Goal: Information Seeking & Learning: Compare options

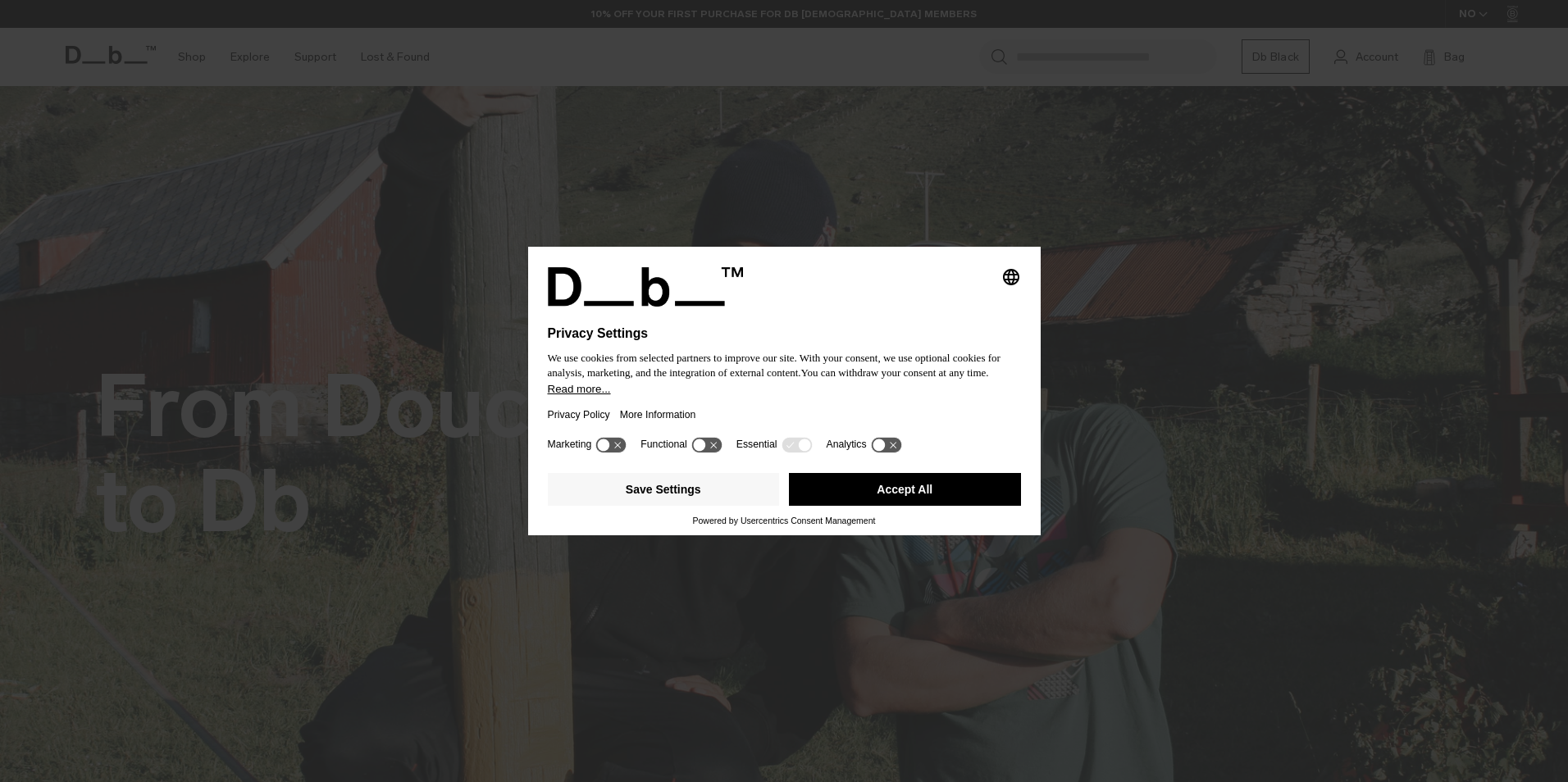
click at [825, 406] on div "Privacy Policy More Information" at bounding box center [784, 415] width 473 height 38
click at [895, 487] on button "Accept All" at bounding box center [905, 489] width 232 height 33
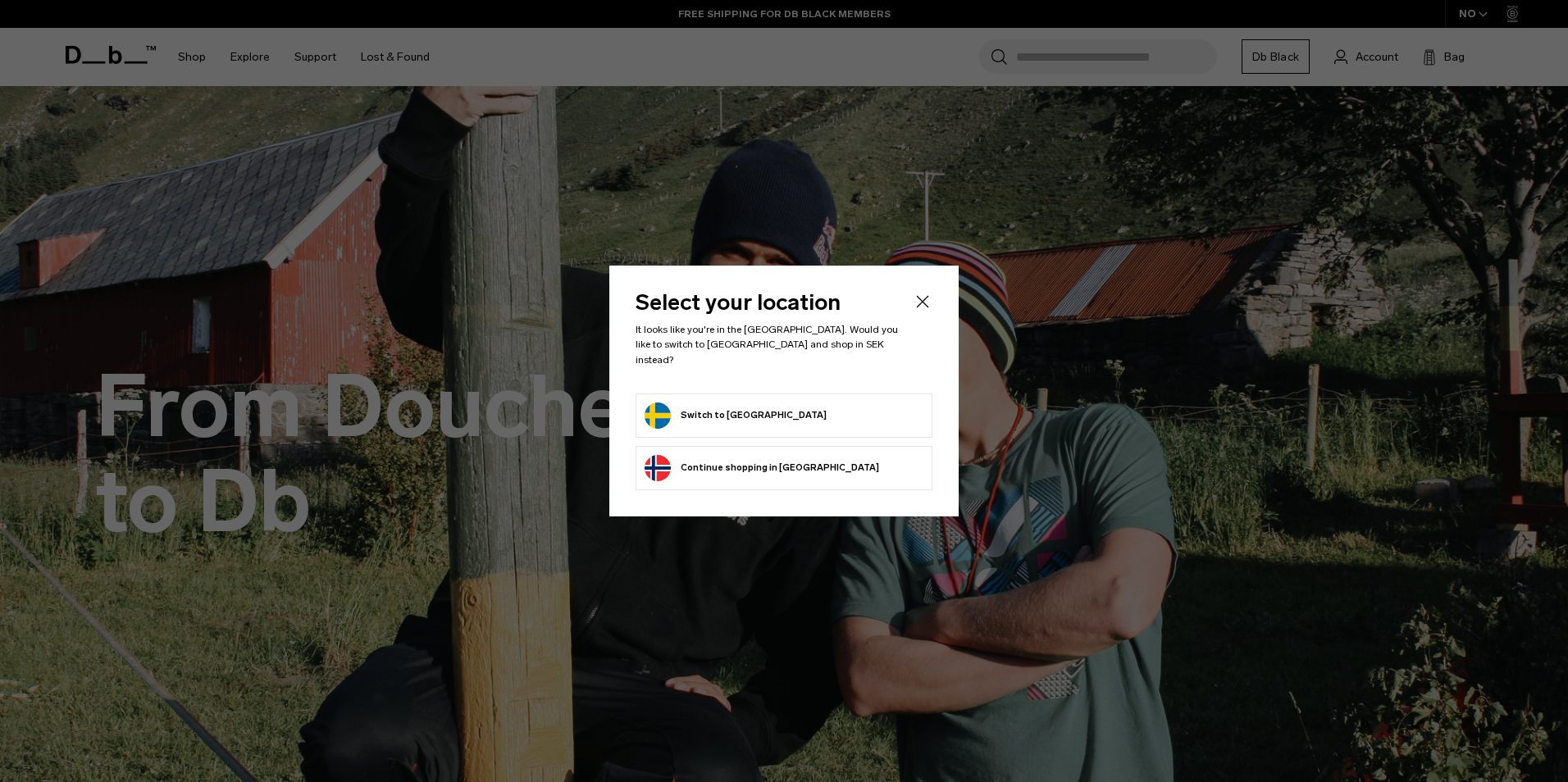
click at [822, 408] on form "Switch to Sweden" at bounding box center [783, 416] width 279 height 26
click at [707, 407] on button "Switch to Sweden" at bounding box center [735, 416] width 182 height 26
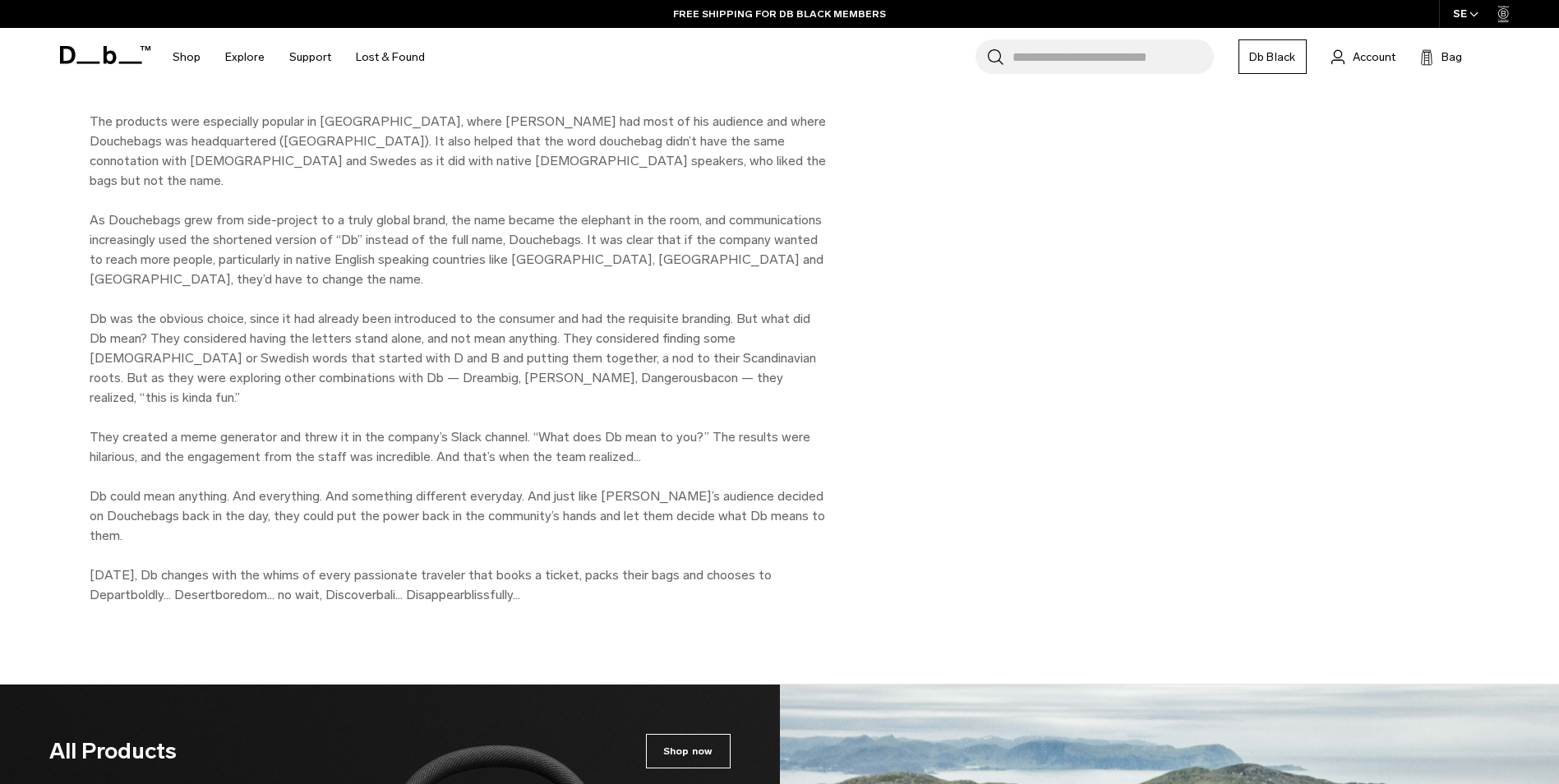
scroll to position [2083, 0]
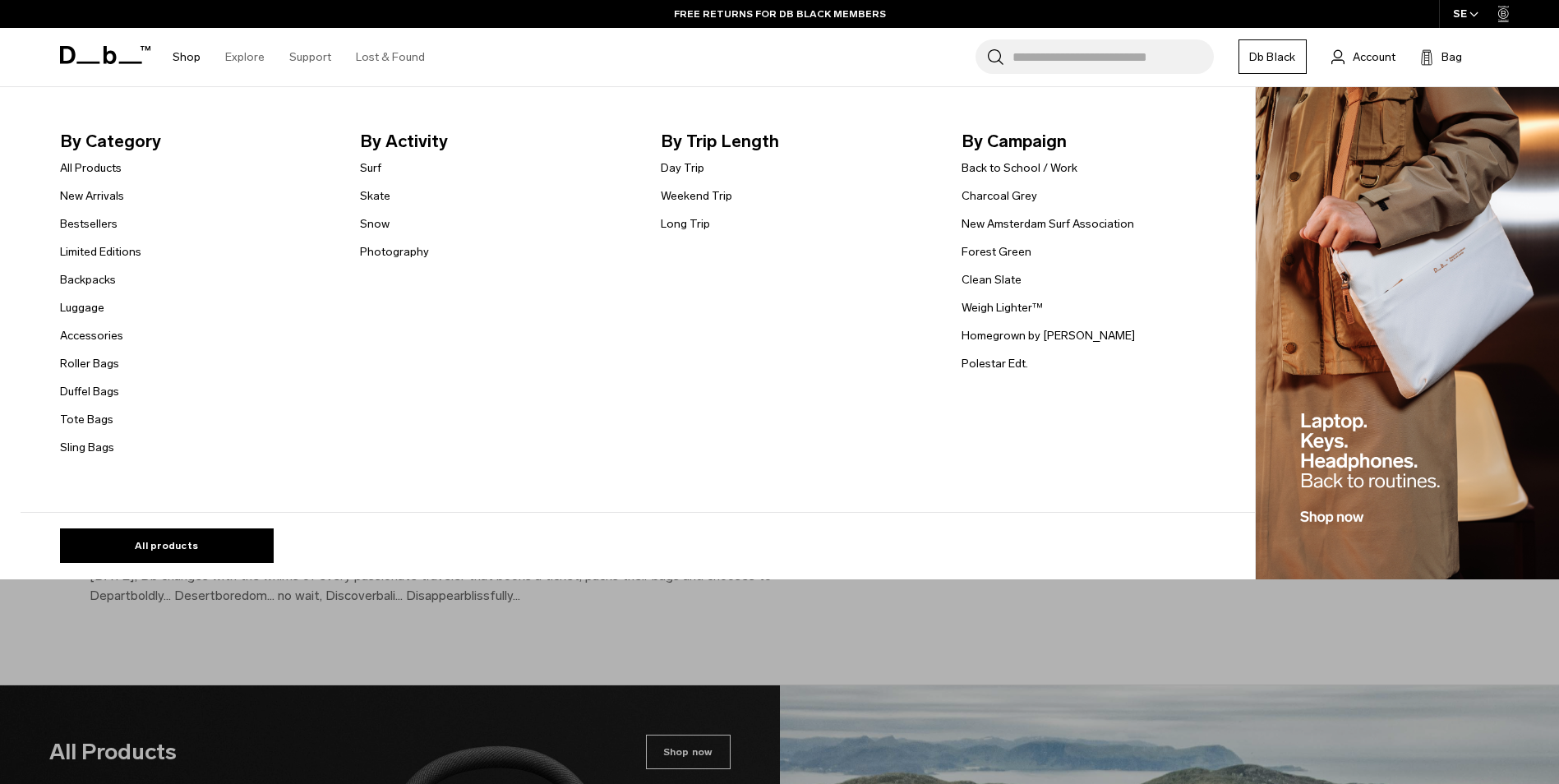
click at [182, 59] on link "Shop" at bounding box center [186, 57] width 28 height 58
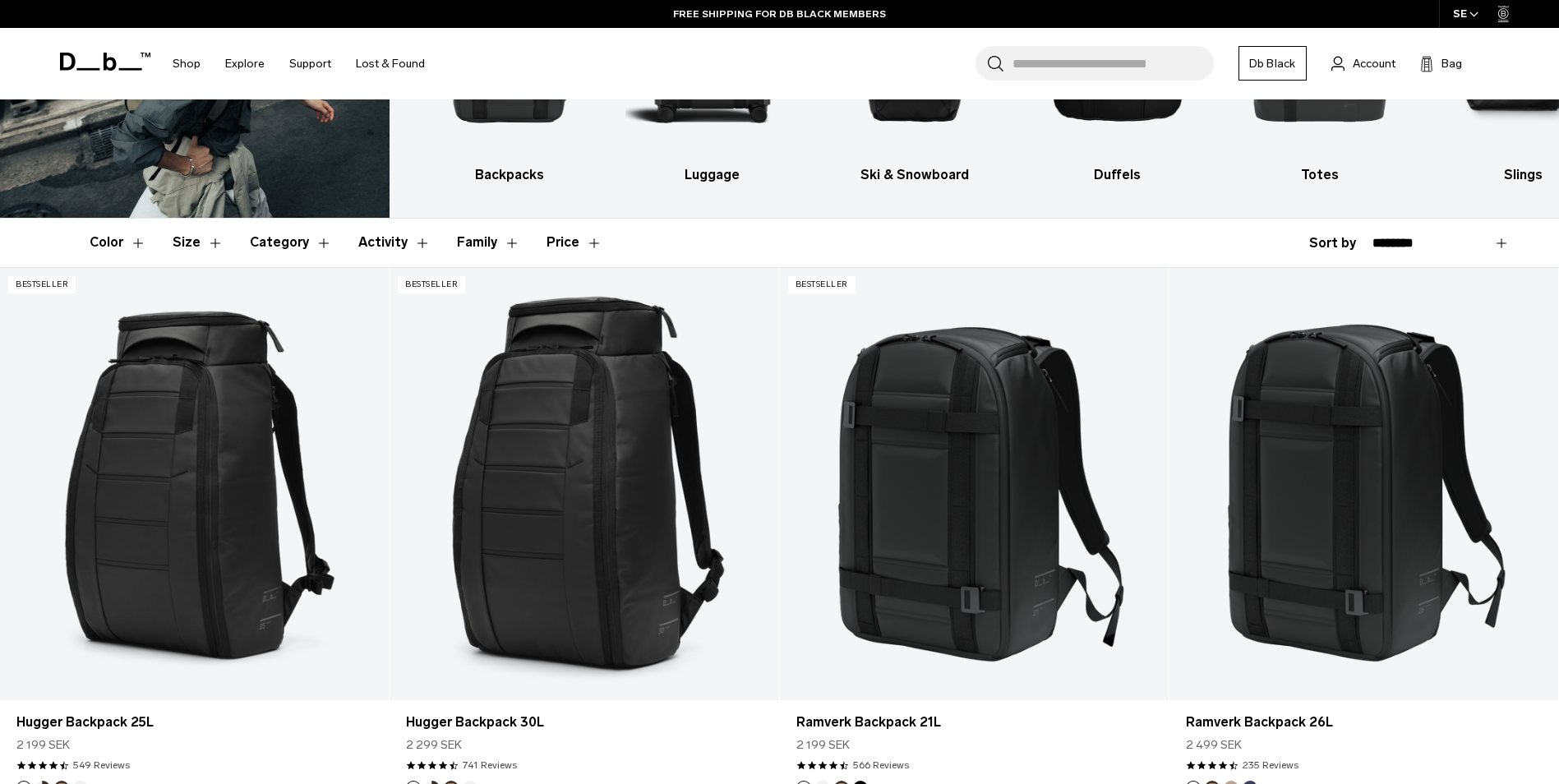
scroll to position [246, 0]
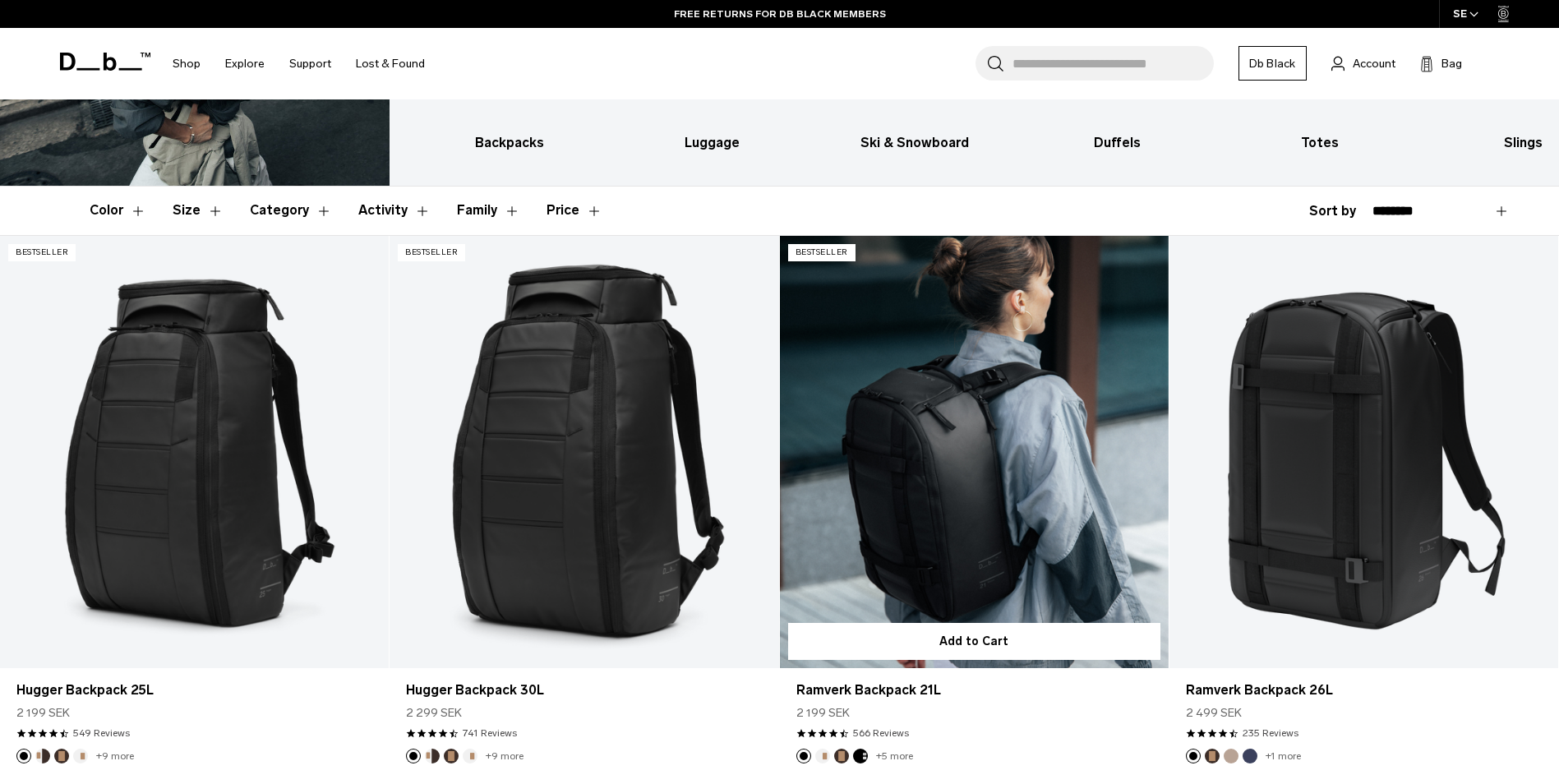
click at [901, 305] on link "Ramverk Backpack 21L" at bounding box center [974, 452] width 389 height 433
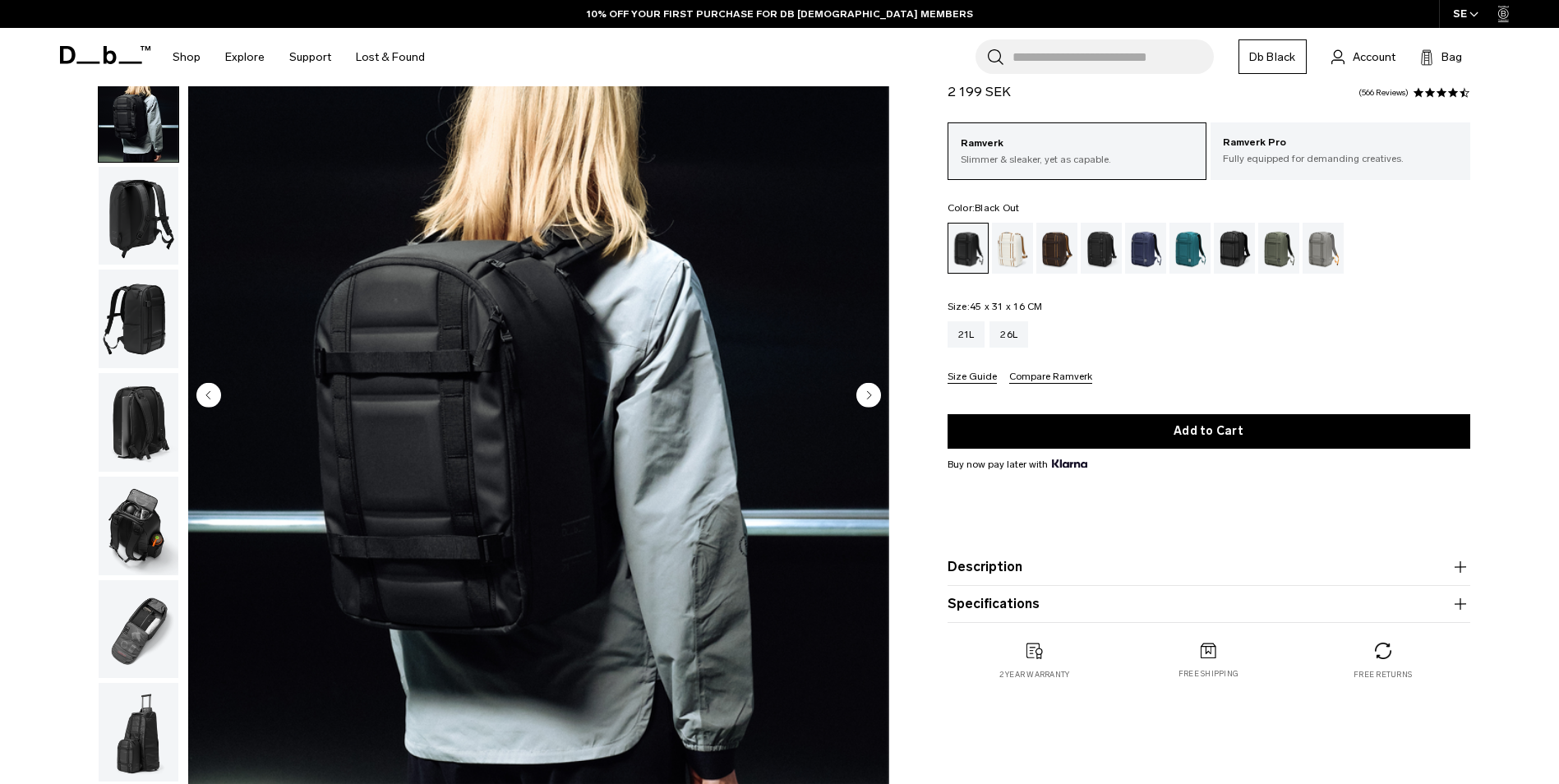
scroll to position [164, 0]
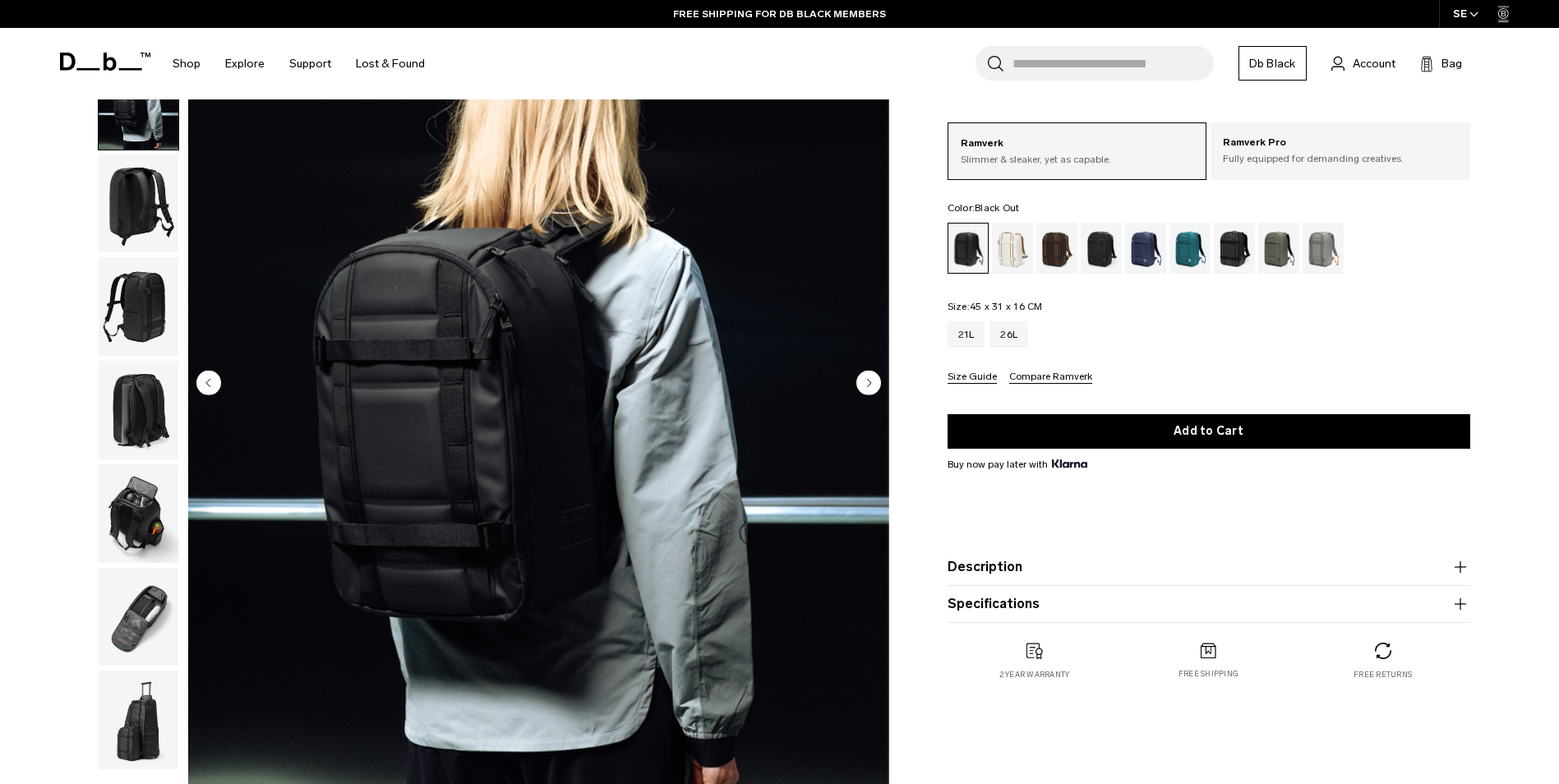
click at [870, 386] on circle "Next slide" at bounding box center [869, 382] width 25 height 25
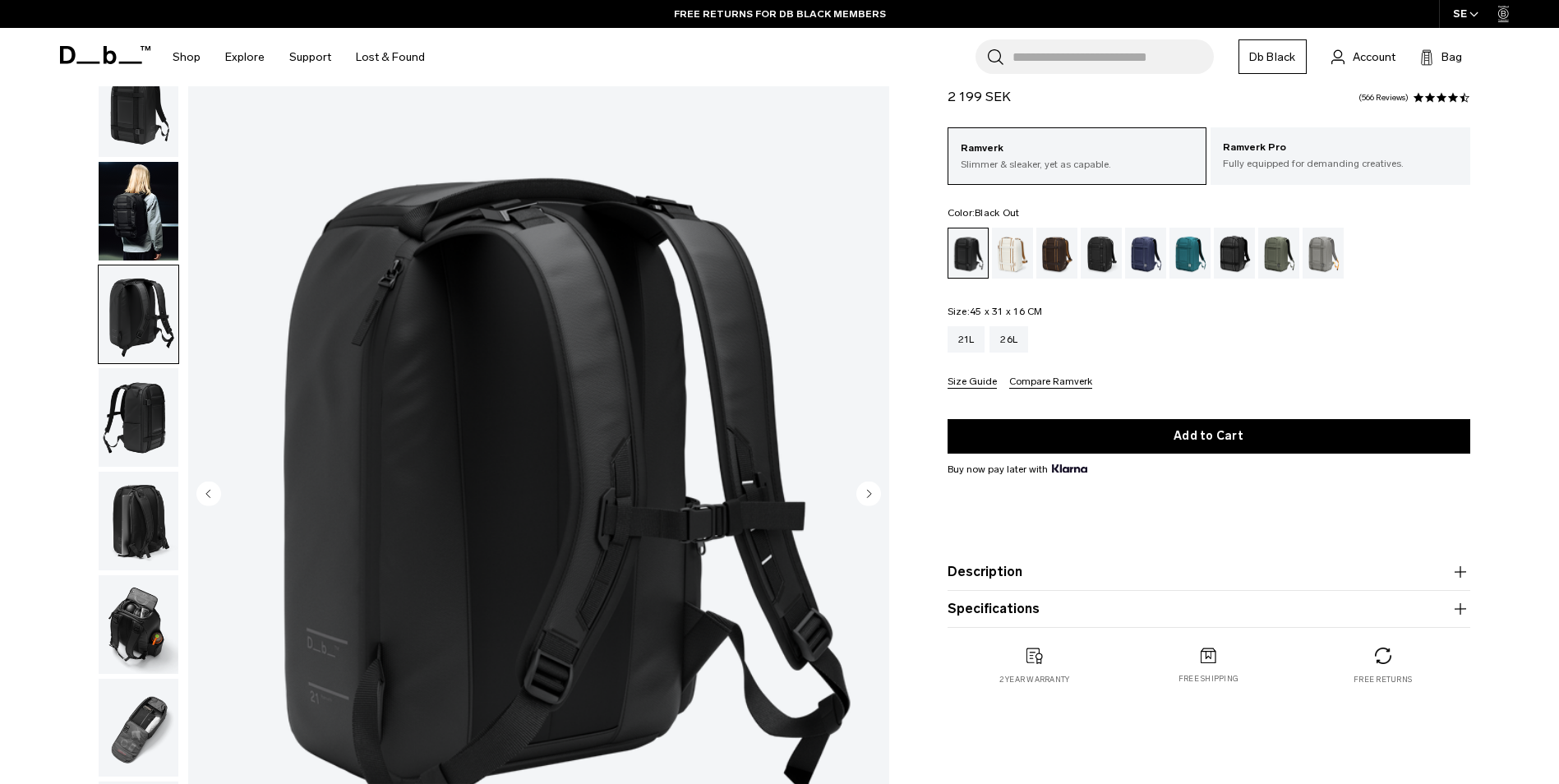
scroll to position [82, 0]
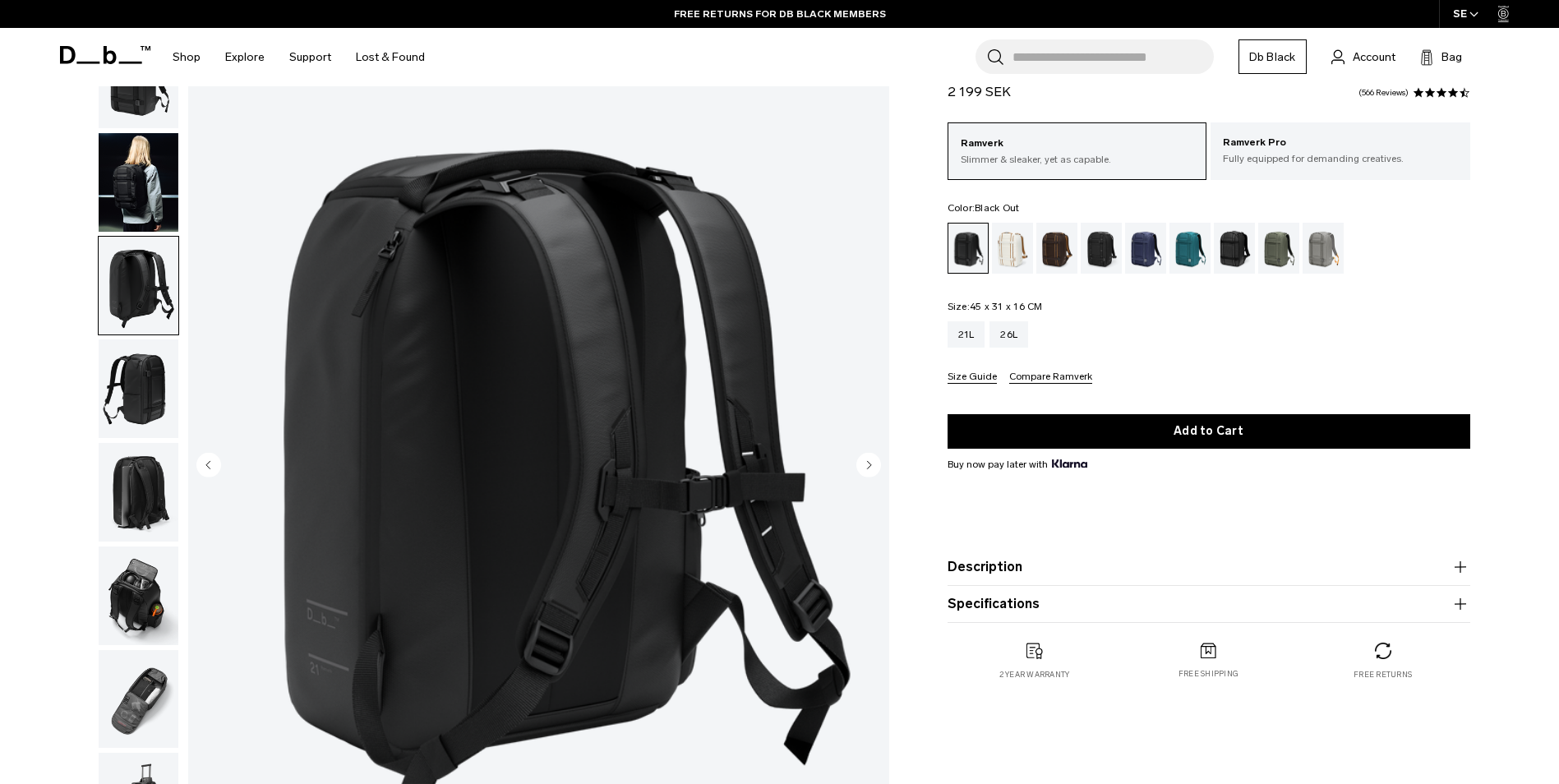
click at [864, 465] on circle "Next slide" at bounding box center [869, 464] width 25 height 25
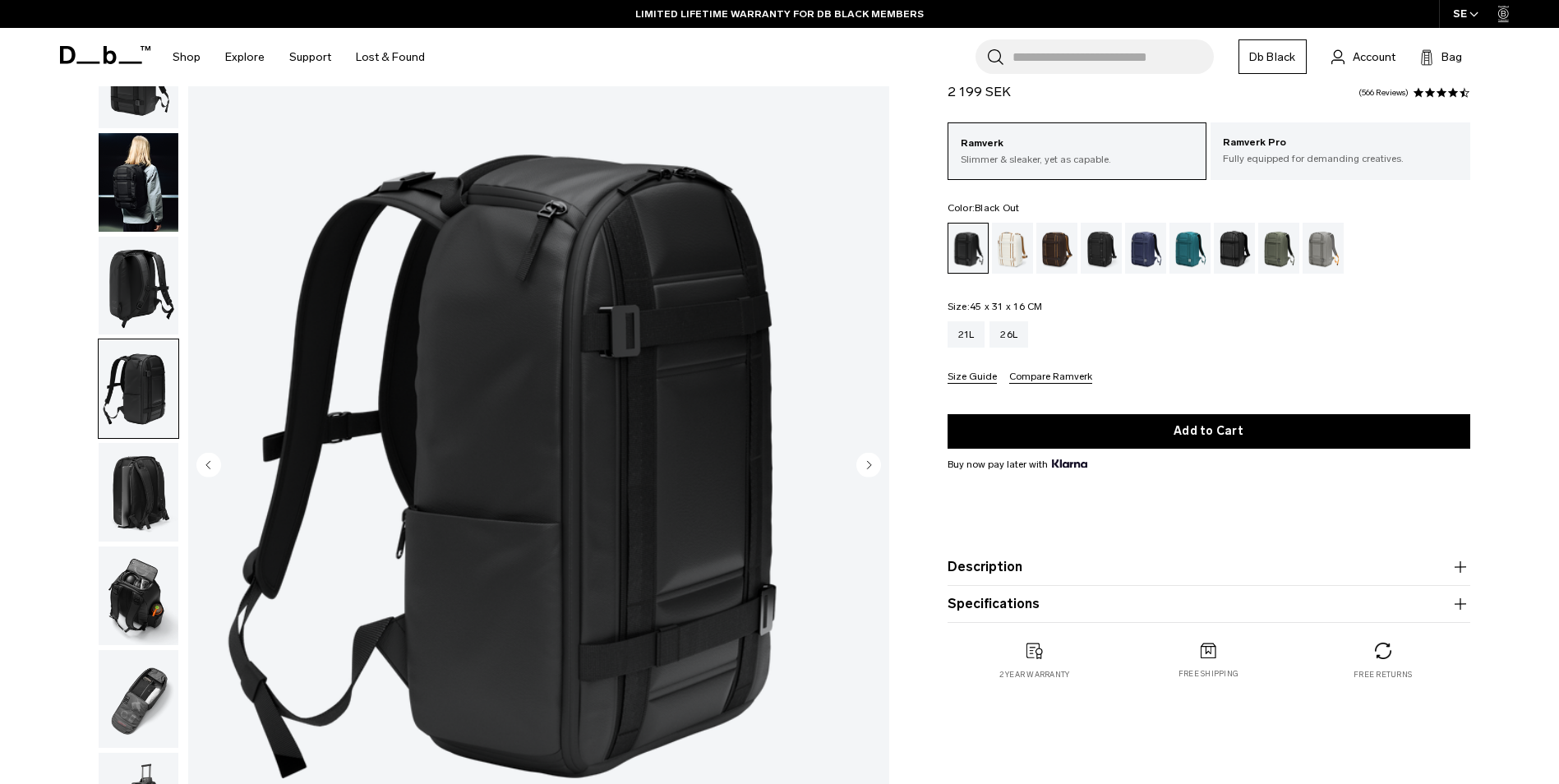
click at [864, 464] on circle "Next slide" at bounding box center [869, 464] width 25 height 25
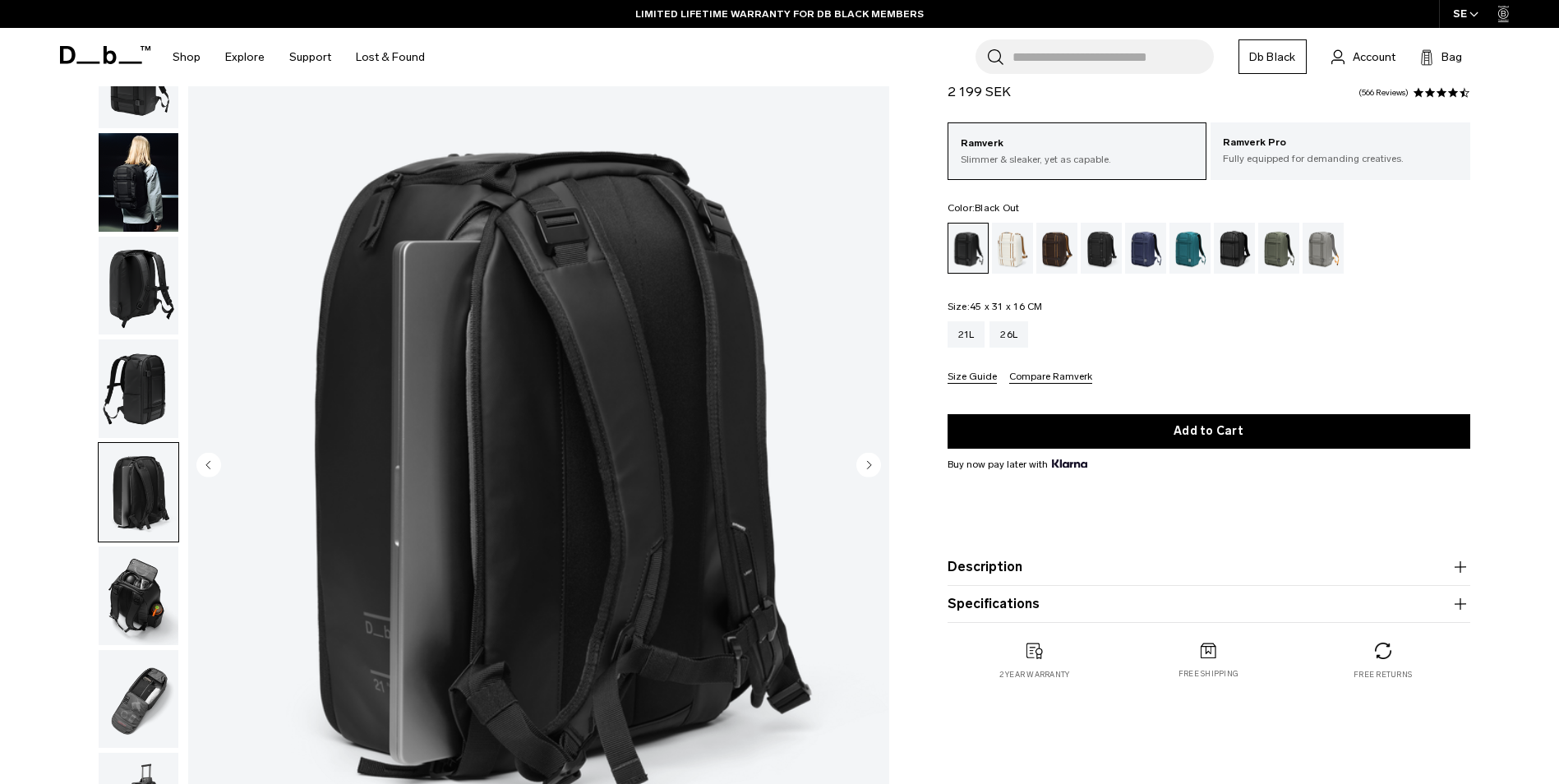
click at [861, 458] on circle "Next slide" at bounding box center [869, 464] width 25 height 25
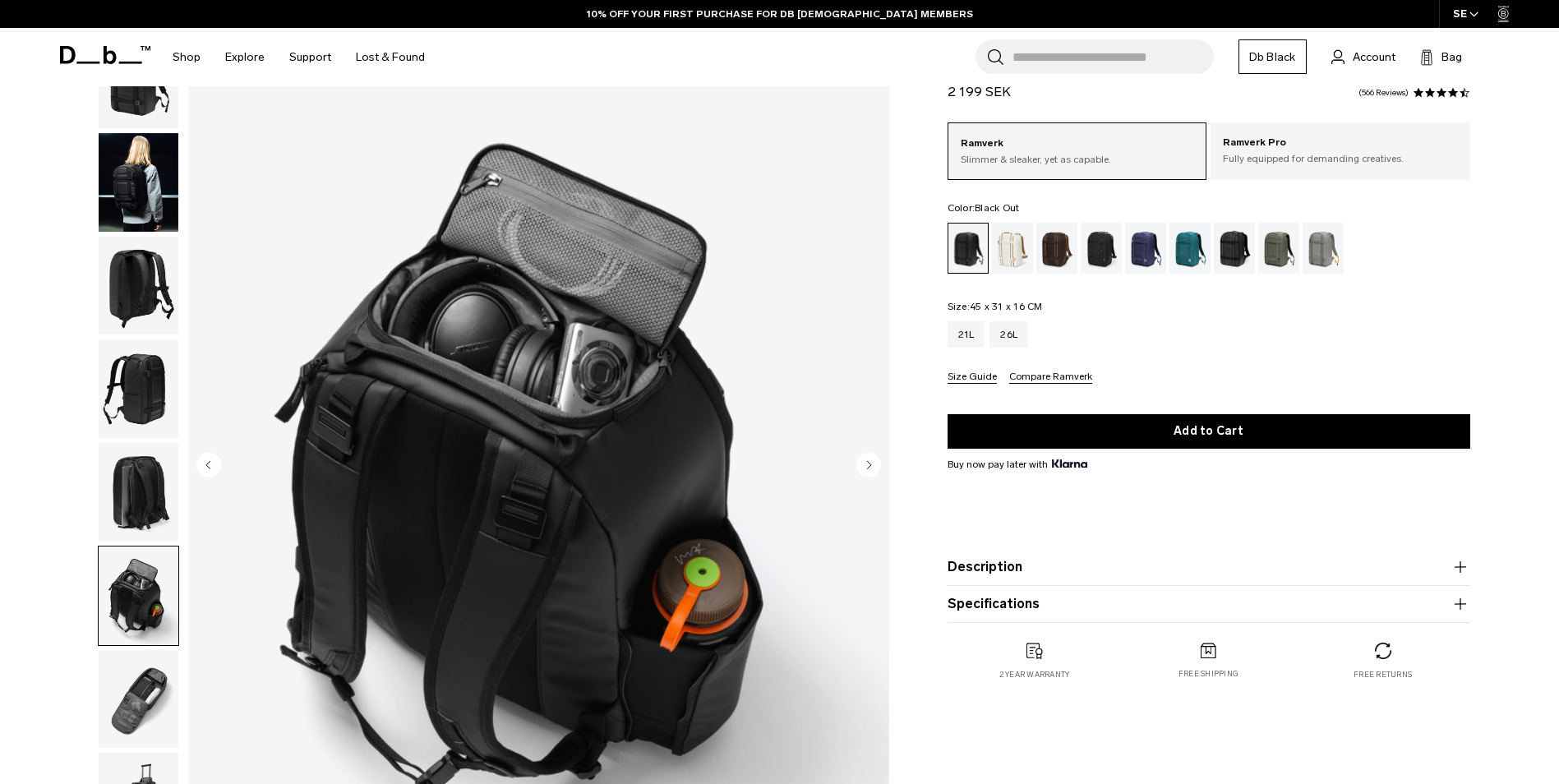
click at [867, 461] on icon "Next slide" at bounding box center [869, 464] width 4 height 7
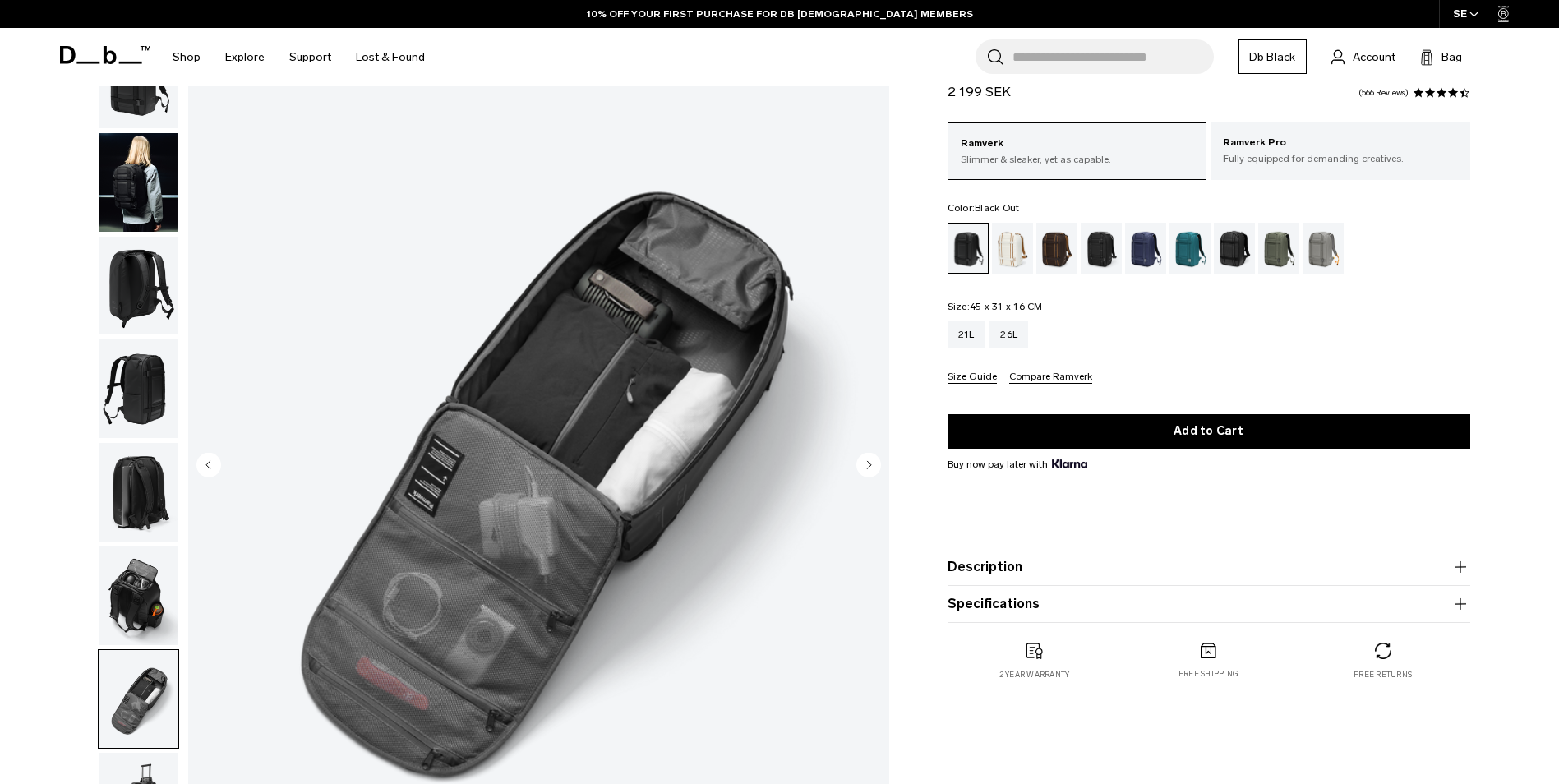
click at [867, 464] on icon "Next slide" at bounding box center [869, 464] width 4 height 7
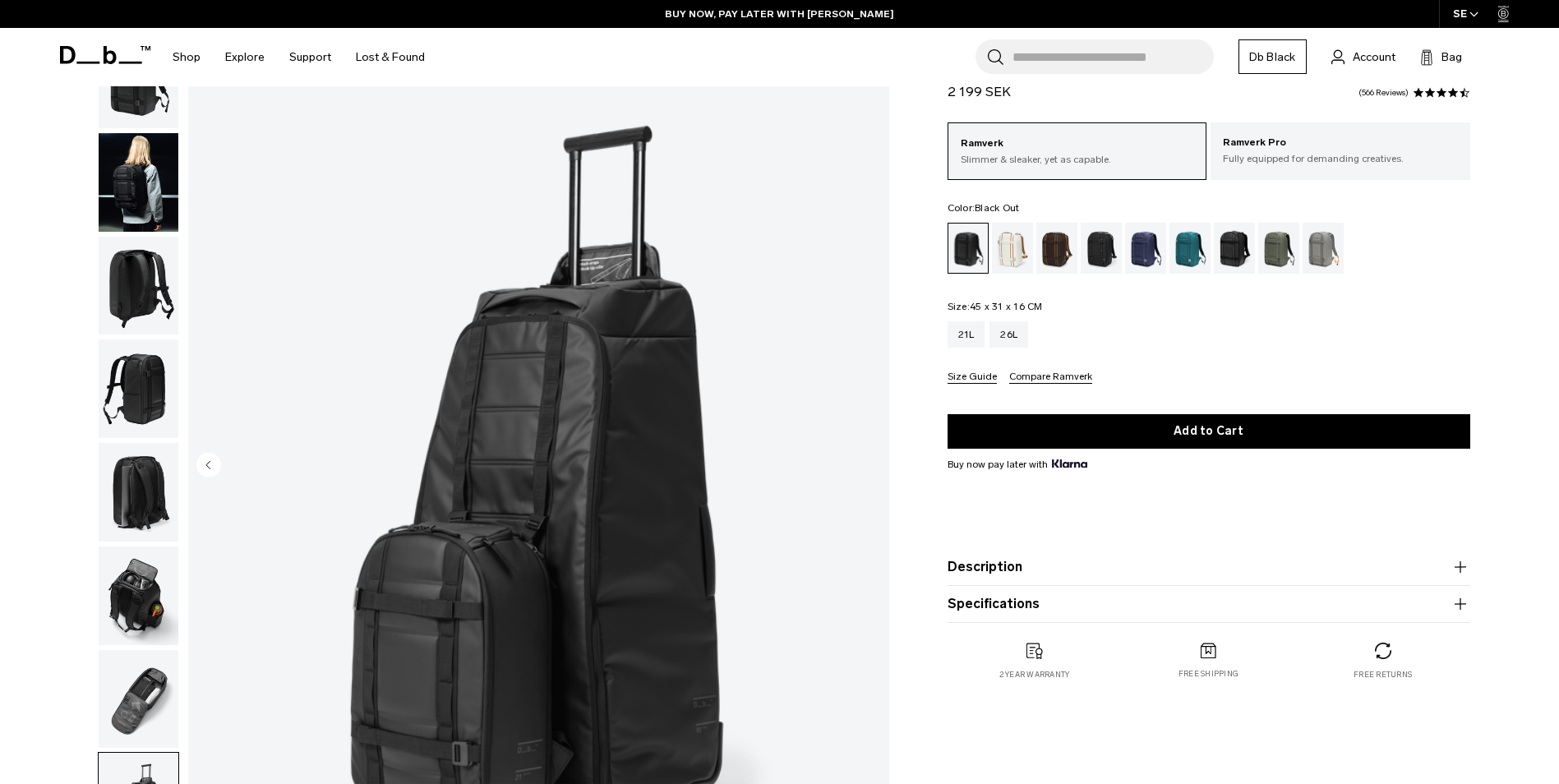
click at [1030, 563] on button "Description" at bounding box center [1208, 567] width 523 height 20
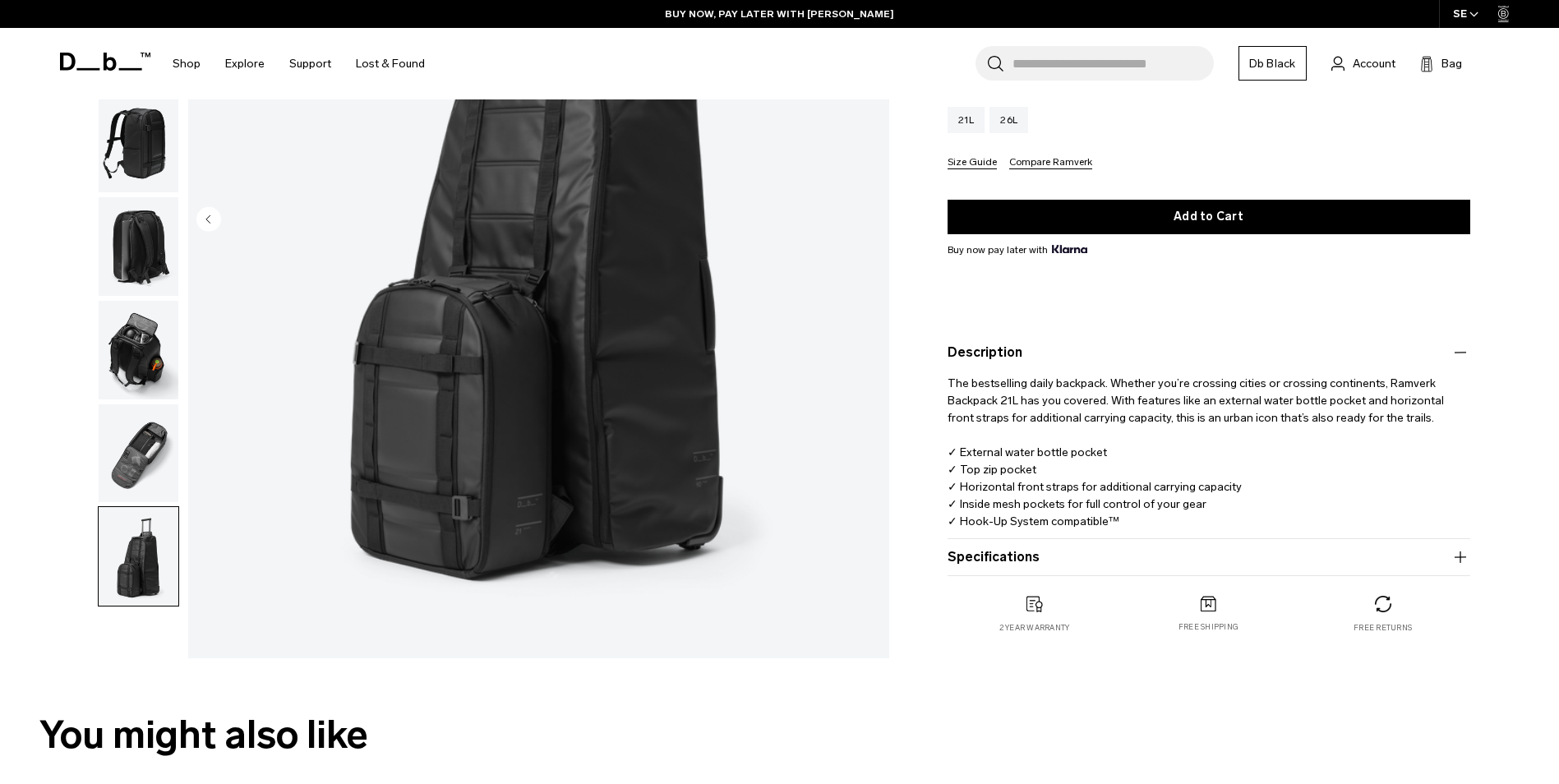
scroll to position [329, 0]
click at [1036, 542] on product-accordion "Specifications Volume 21 Litres Dimensions 45 x 31 x 16 CM (H x W x D) Weight 1…" at bounding box center [1208, 556] width 523 height 37
click at [1033, 548] on button "Specifications" at bounding box center [1208, 556] width 523 height 20
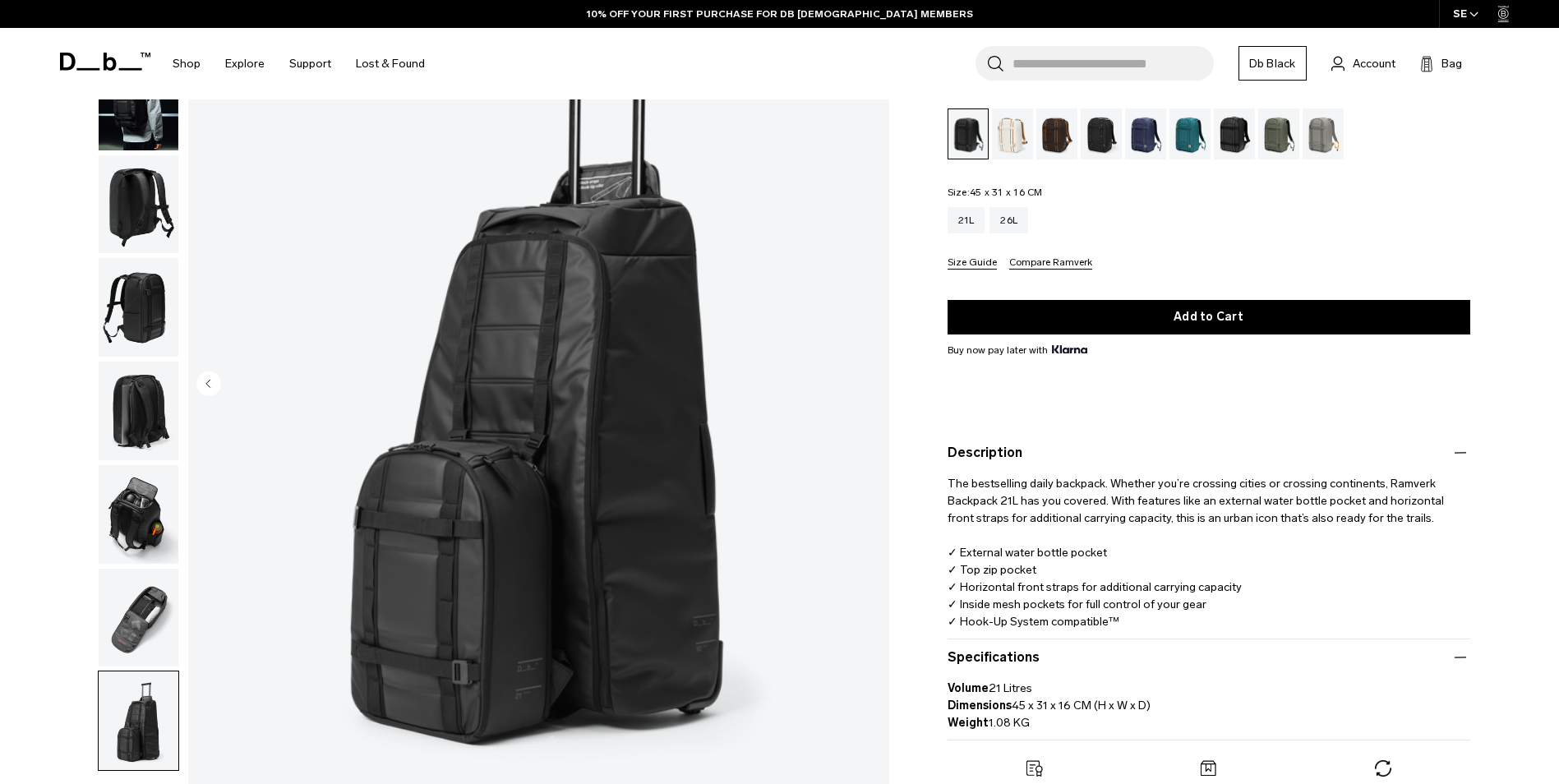
scroll to position [82, 0]
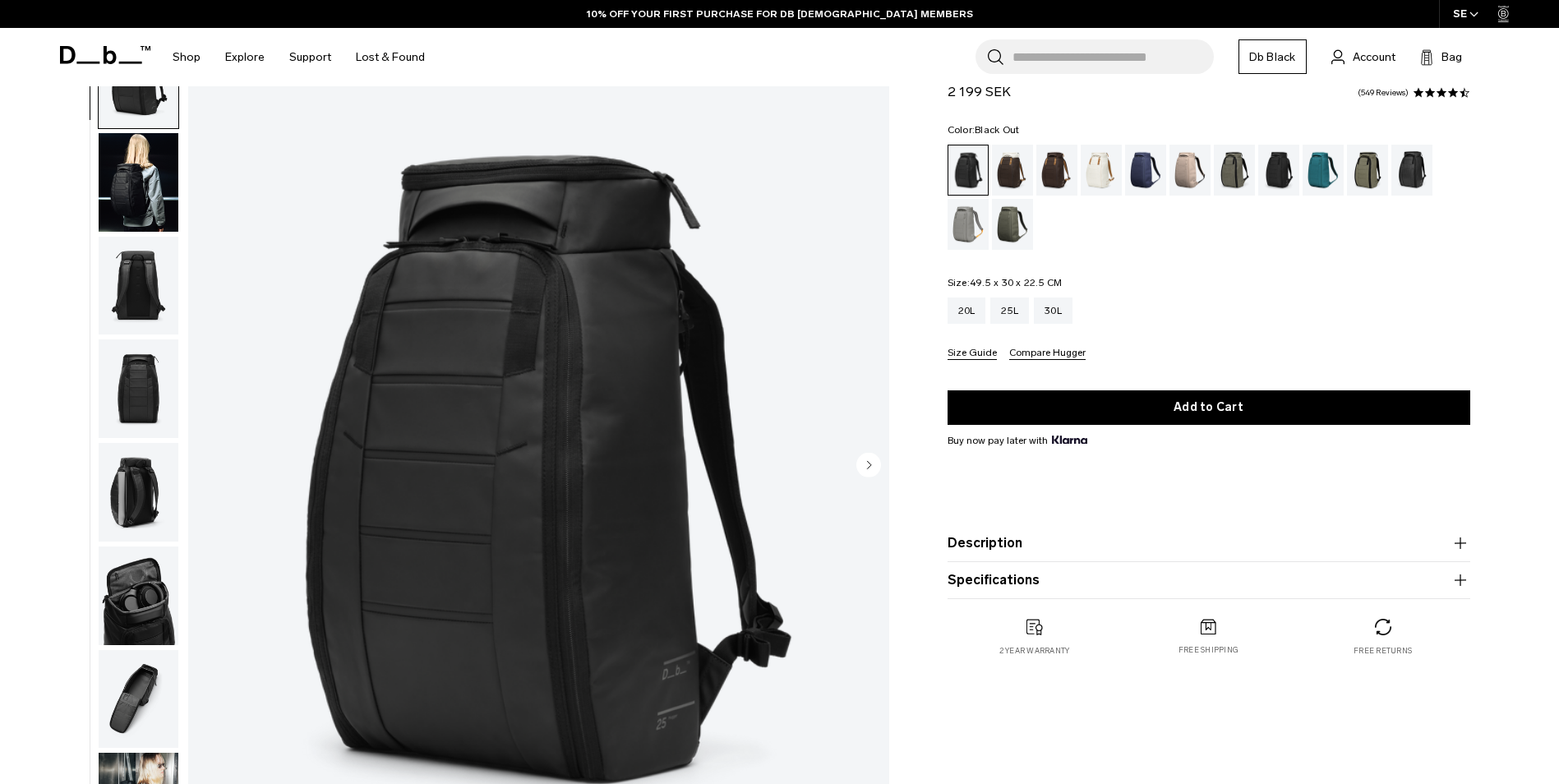
click at [868, 463] on icon "Next slide" at bounding box center [869, 464] width 4 height 7
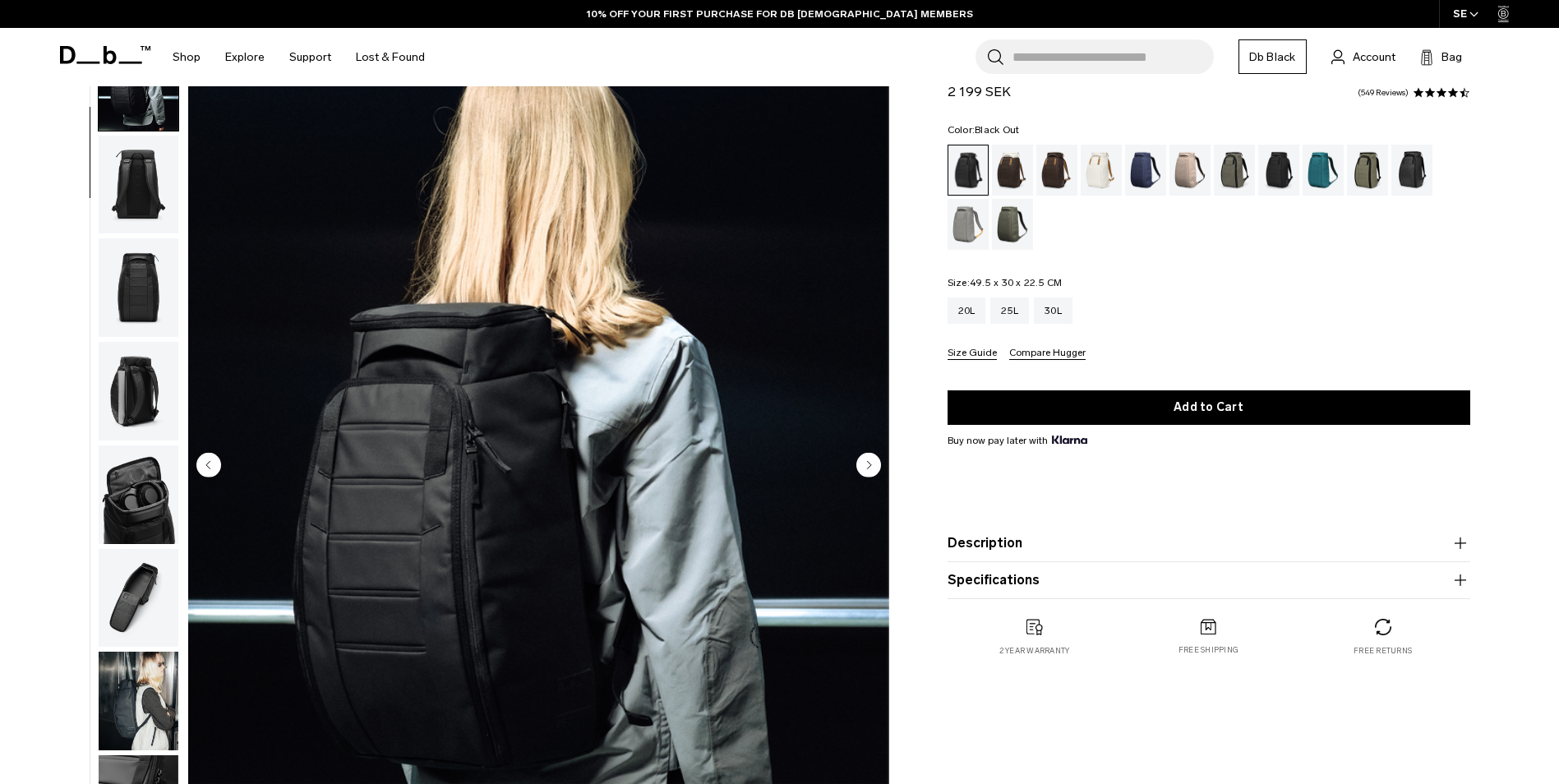
scroll to position [104, 0]
click at [866, 462] on circle "Next slide" at bounding box center [869, 464] width 25 height 25
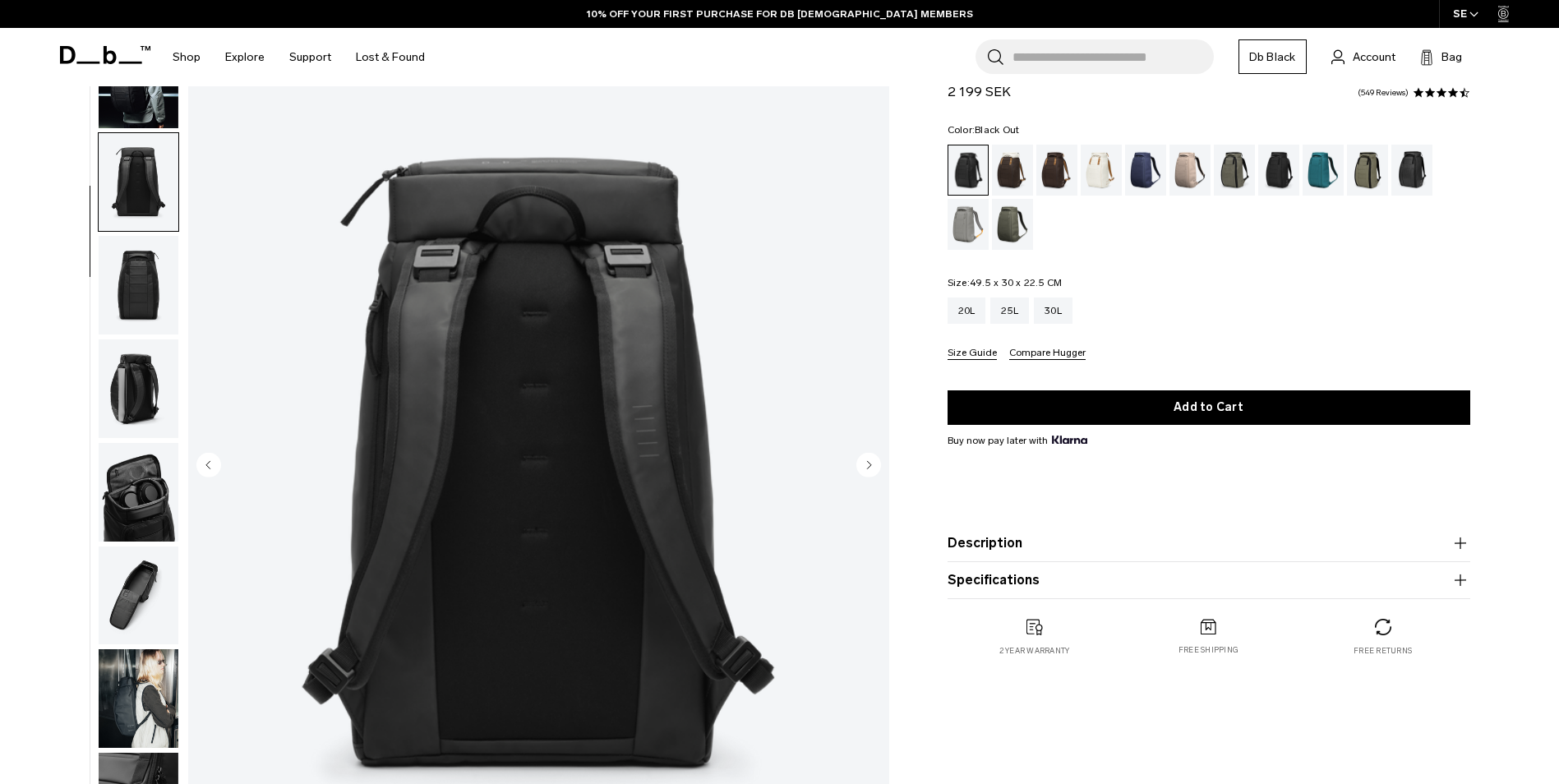
scroll to position [207, 0]
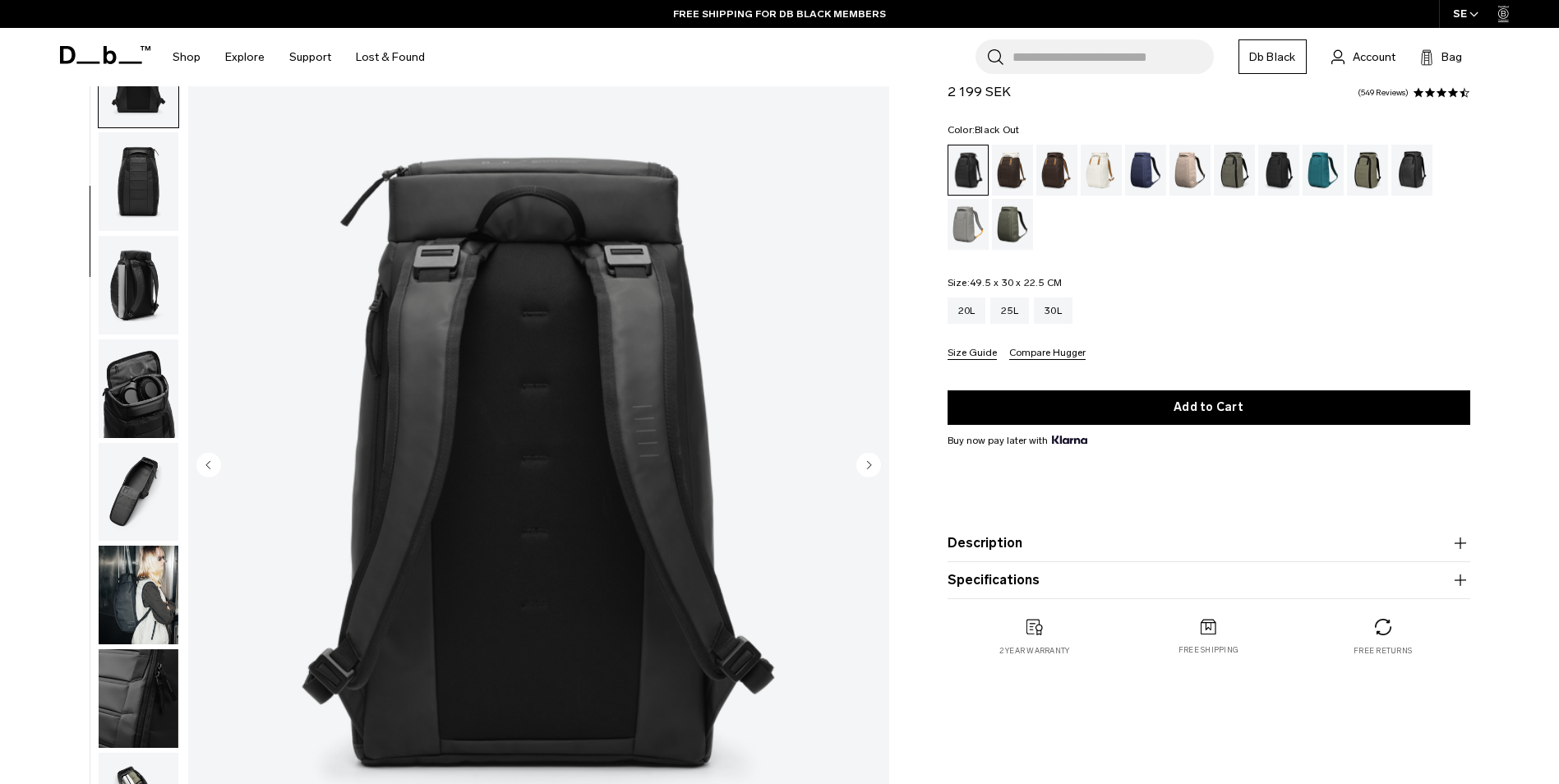
click at [865, 460] on circle "Next slide" at bounding box center [869, 464] width 25 height 25
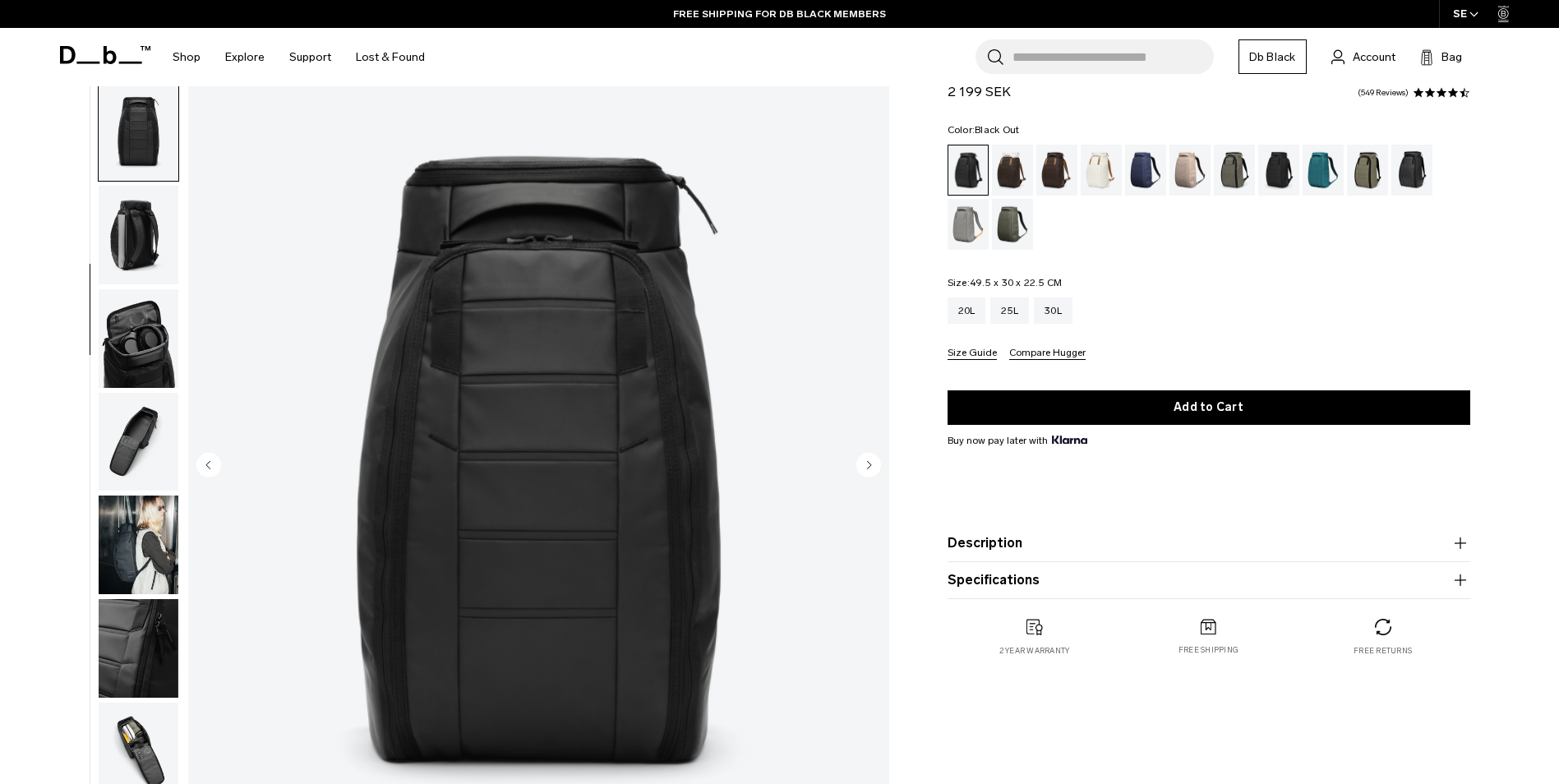
scroll to position [259, 0]
click at [865, 460] on circle "Next slide" at bounding box center [869, 464] width 25 height 25
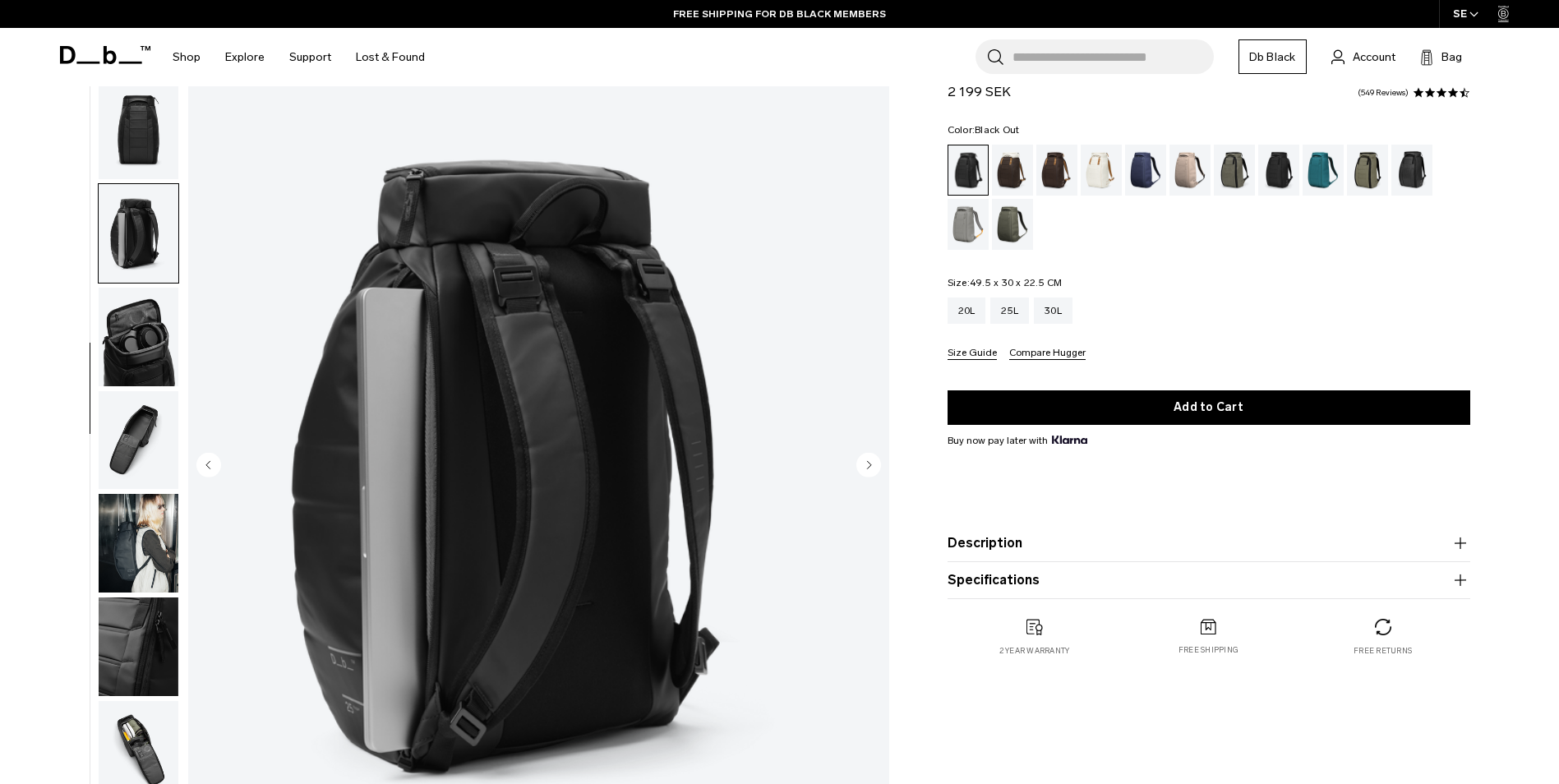
click at [865, 460] on circle "Next slide" at bounding box center [869, 464] width 25 height 25
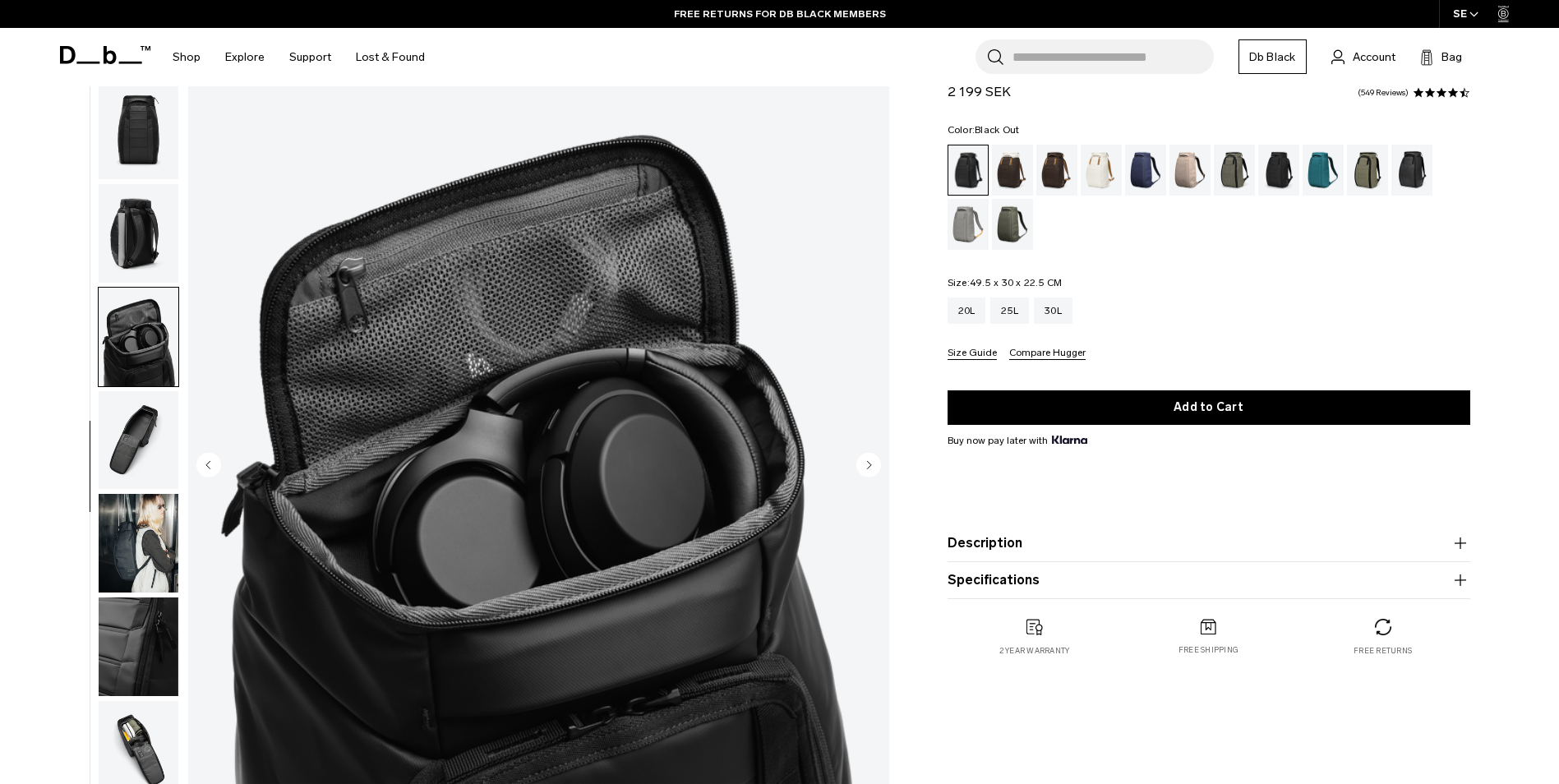
click at [865, 460] on circle "Next slide" at bounding box center [869, 464] width 25 height 25
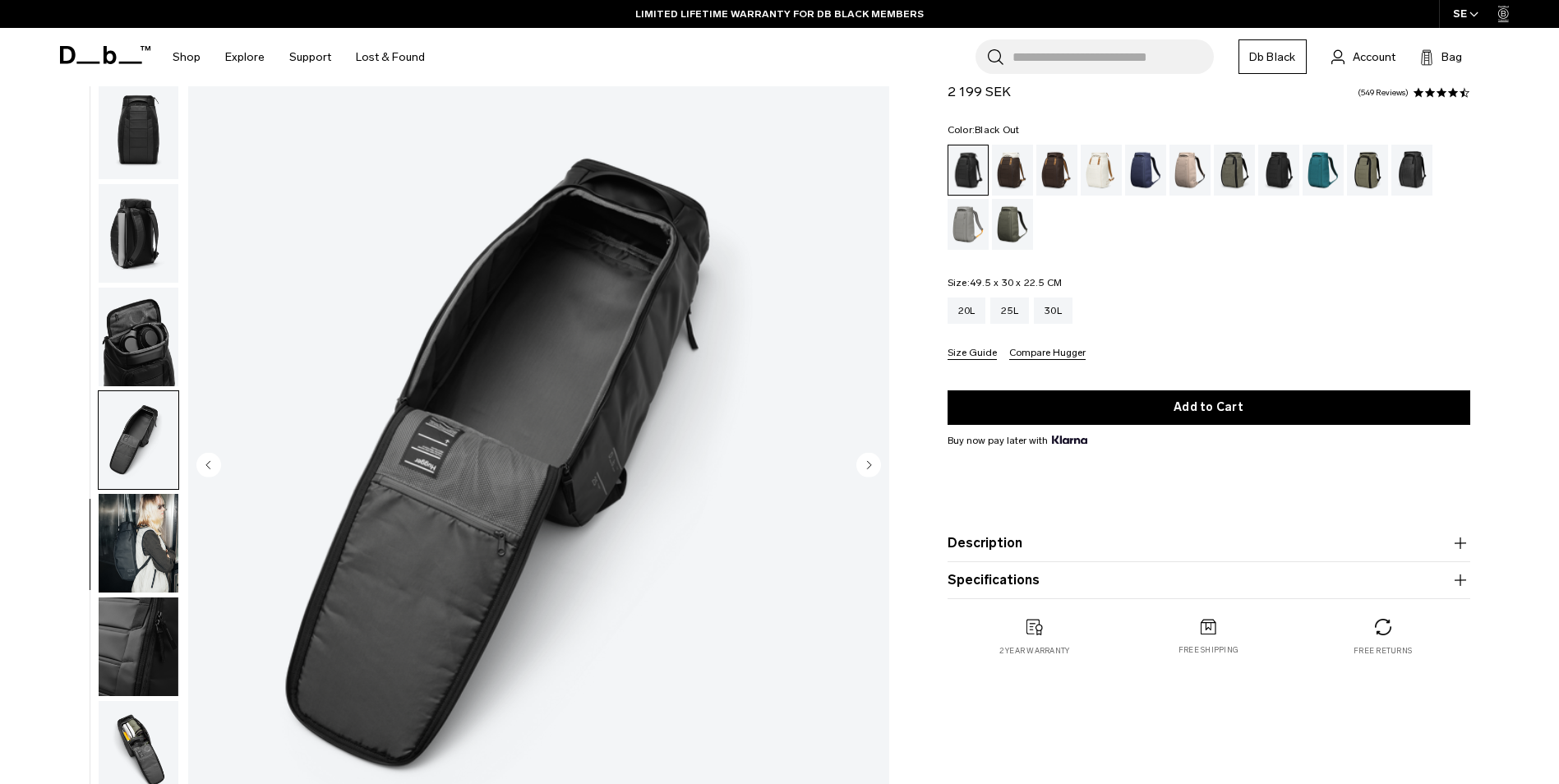
click at [865, 460] on circle "Next slide" at bounding box center [869, 464] width 25 height 25
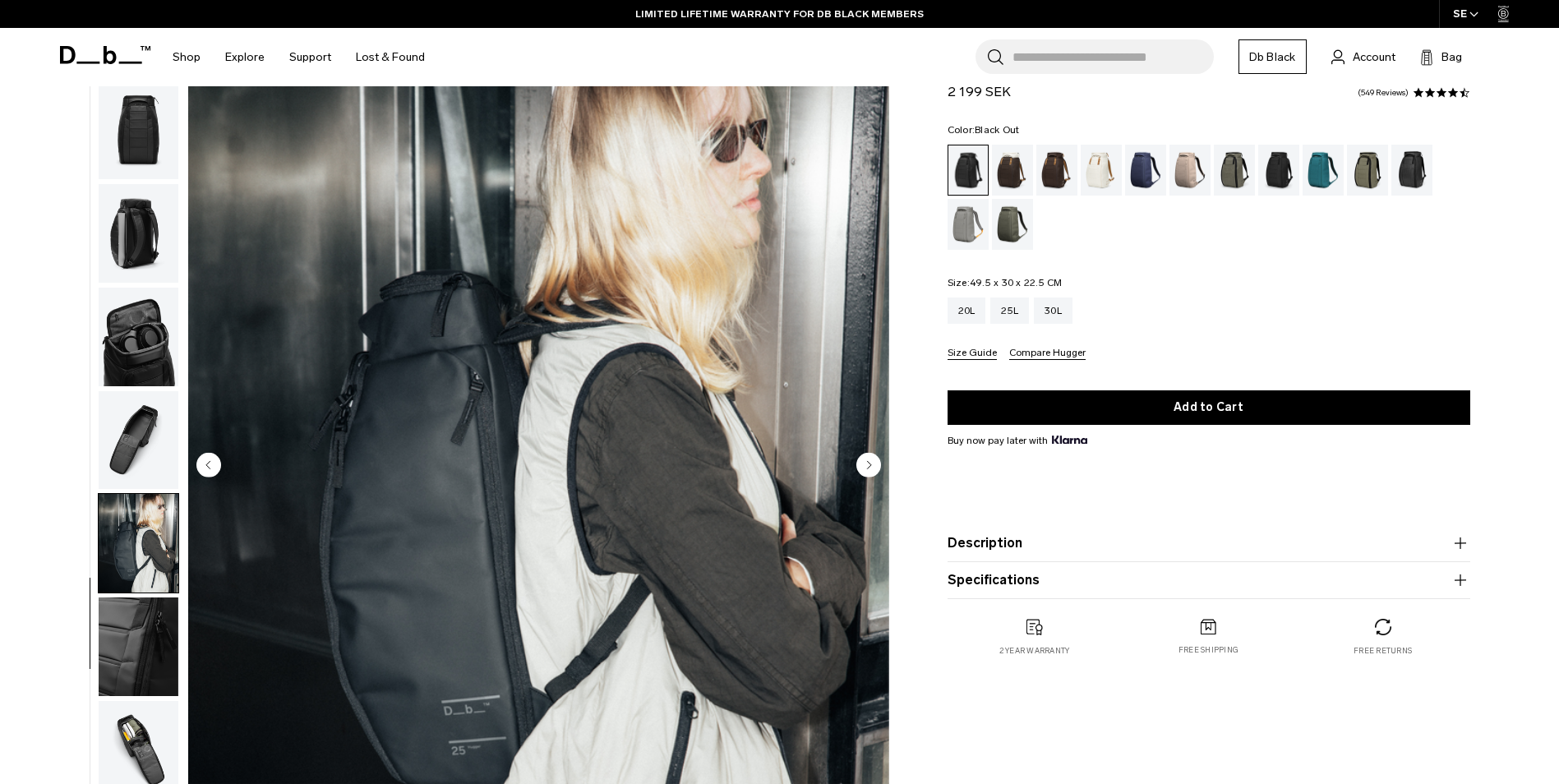
click at [864, 459] on circle "Next slide" at bounding box center [869, 464] width 25 height 25
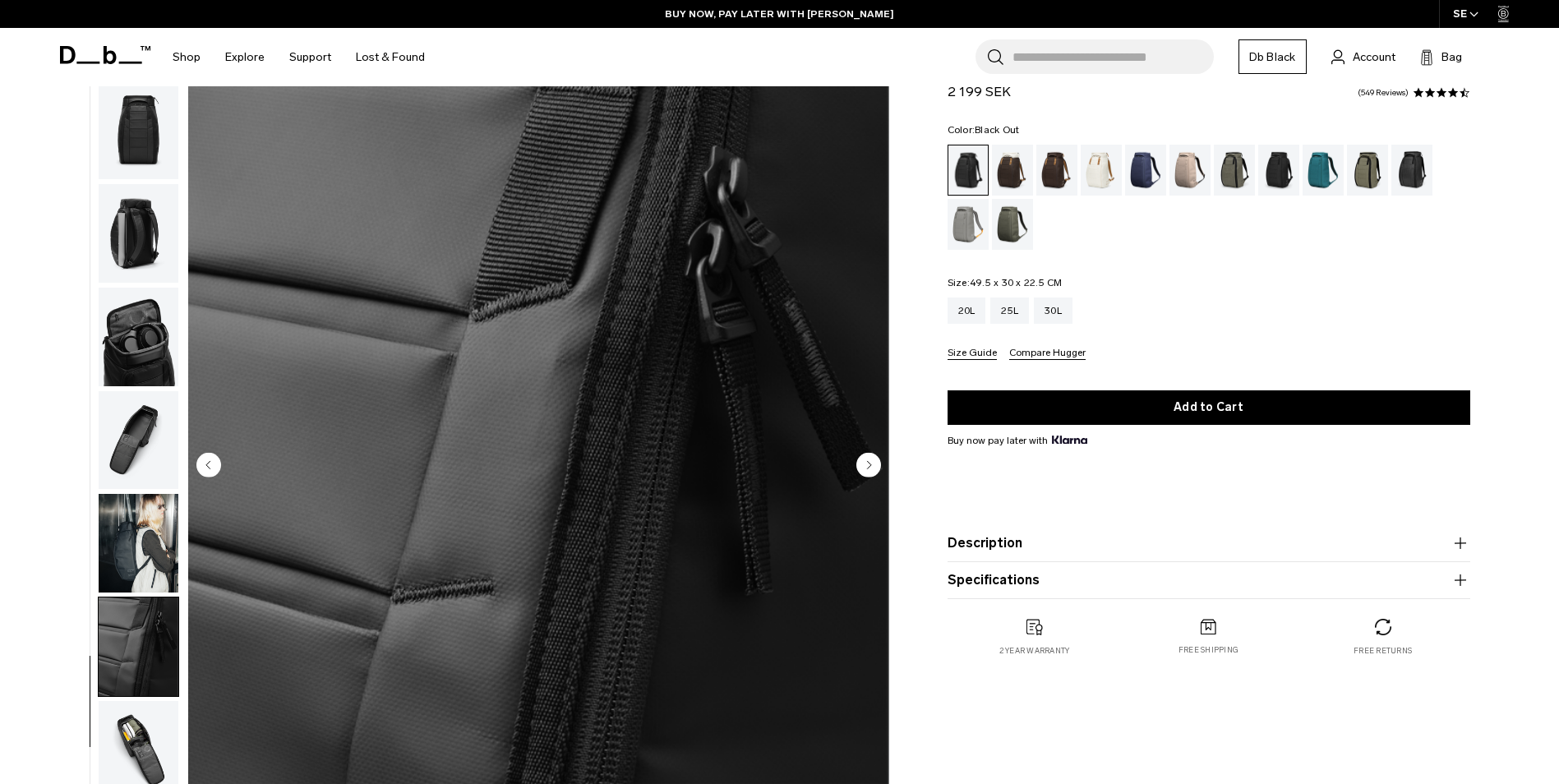
click at [863, 459] on circle "Next slide" at bounding box center [869, 464] width 25 height 25
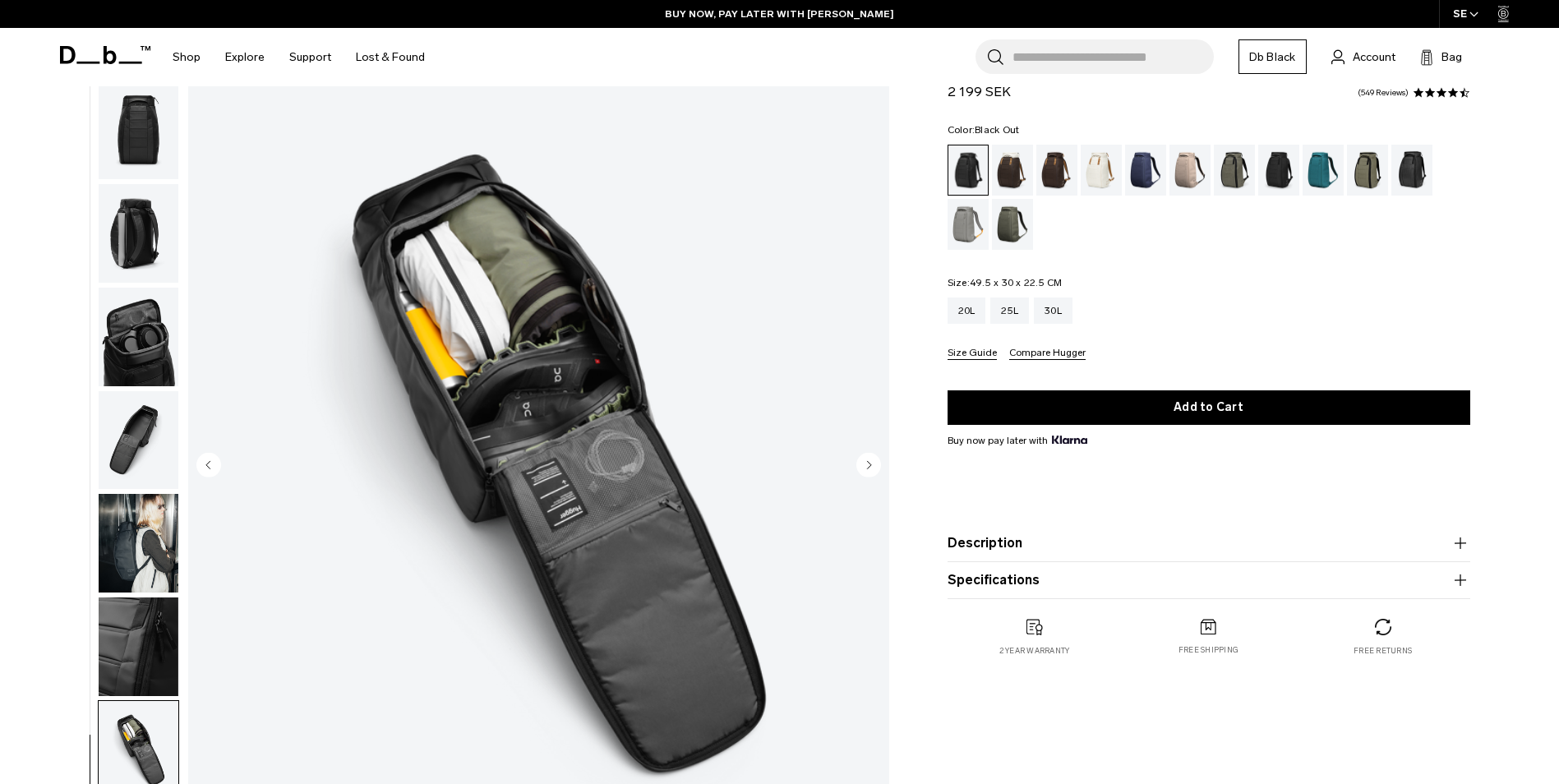
click at [863, 459] on circle "Next slide" at bounding box center [869, 464] width 25 height 25
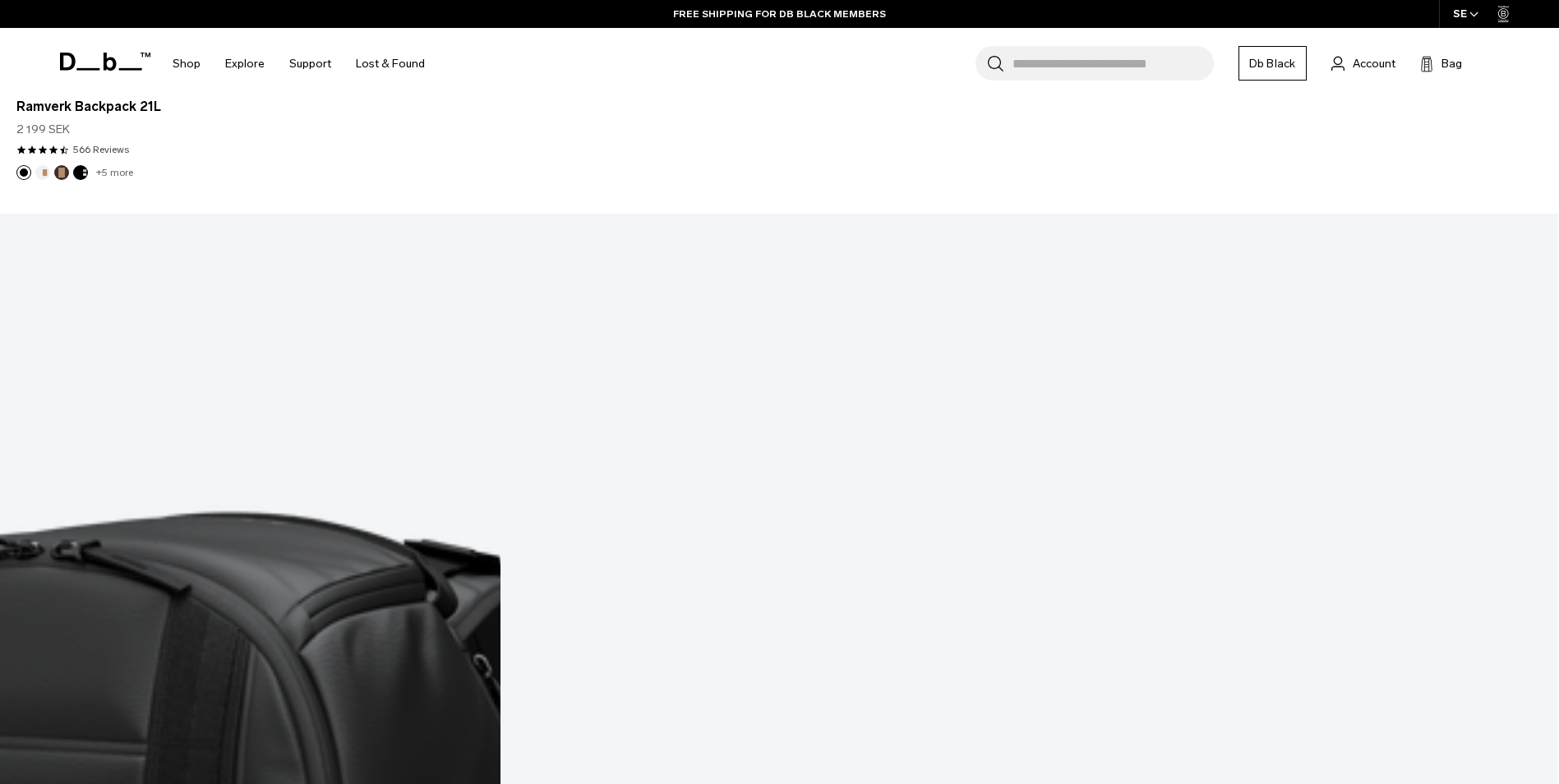
scroll to position [7067, 0]
